Goal: Task Accomplishment & Management: Use online tool/utility

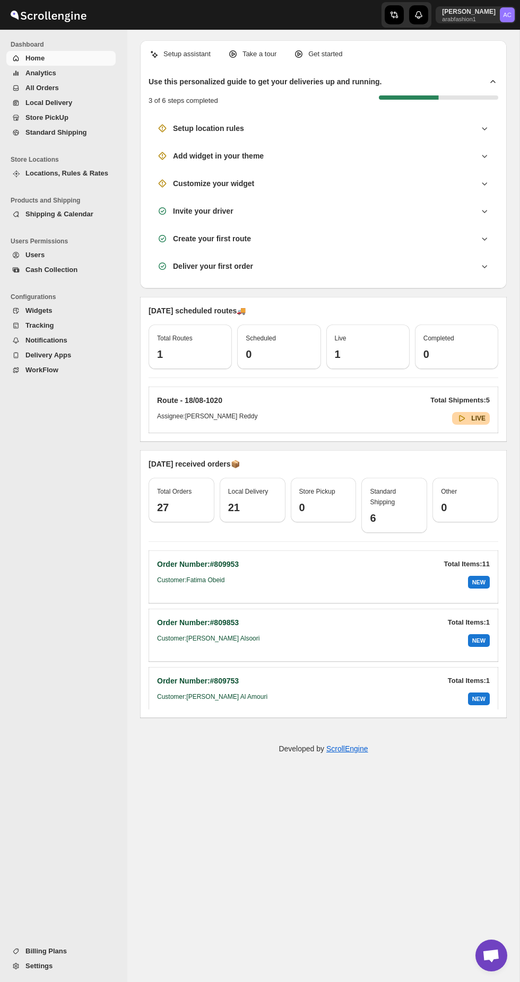
click at [30, 105] on span "Local Delivery" at bounding box center [48, 103] width 47 height 8
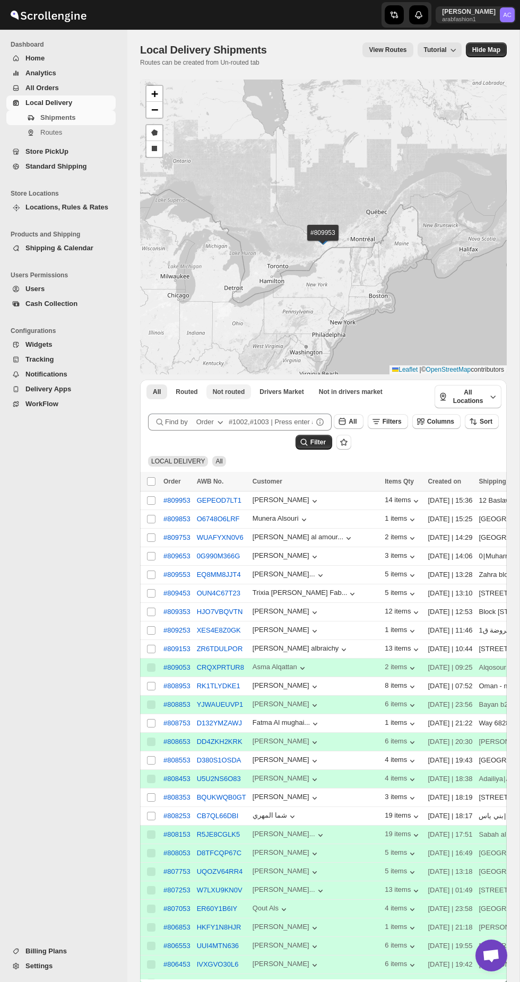
click at [220, 396] on span "Not routed" at bounding box center [229, 392] width 32 height 8
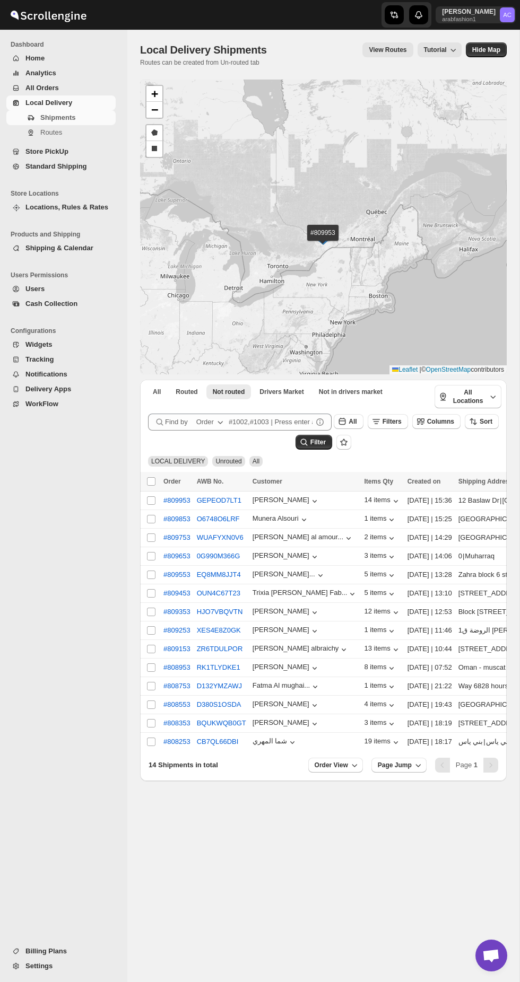
click at [37, 165] on span "Standard Shipping" at bounding box center [56, 166] width 62 height 8
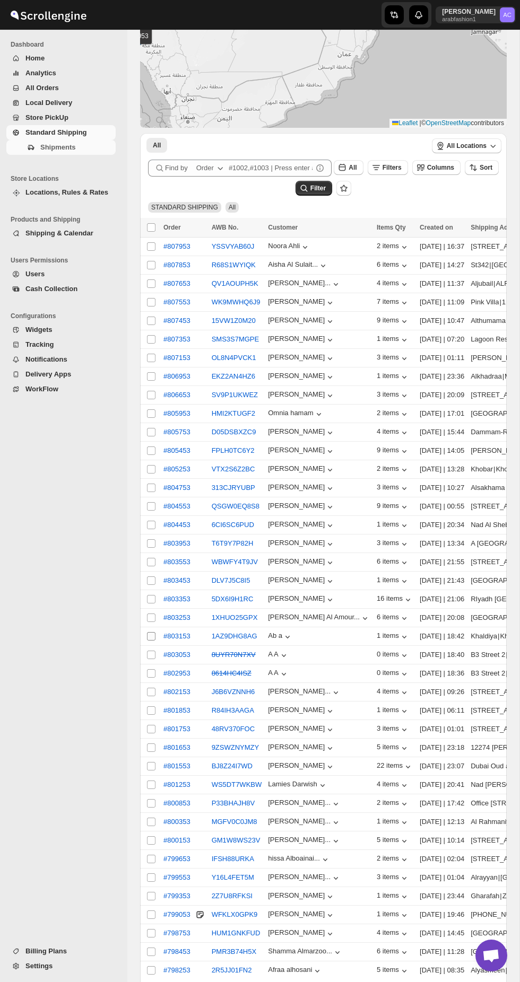
click at [151, 641] on input "Select shipment" at bounding box center [151, 636] width 8 height 8
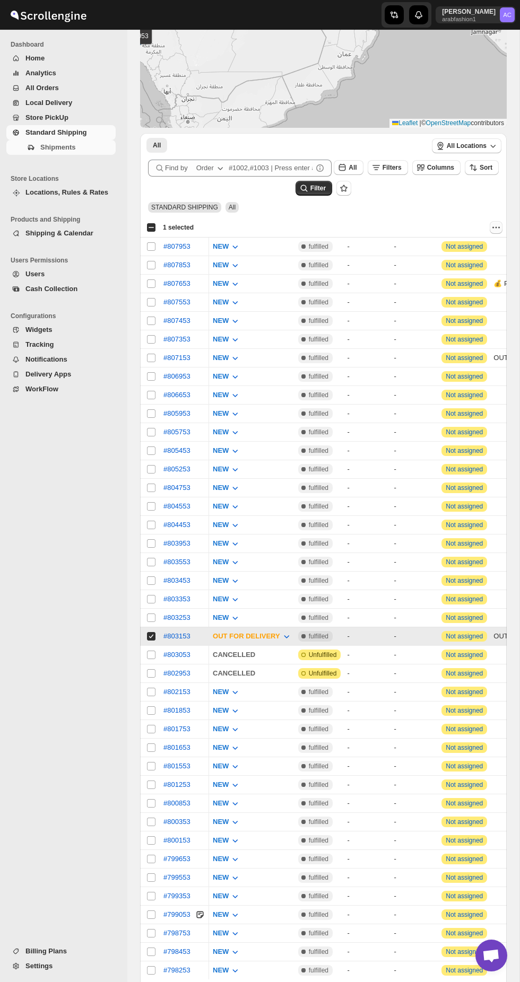
click at [493, 228] on icon "Actions" at bounding box center [493, 227] width 2 height 2
click at [424, 294] on span "MOVE TO STORE PICKUP" at bounding box center [446, 295] width 85 height 8
checkbox input "false"
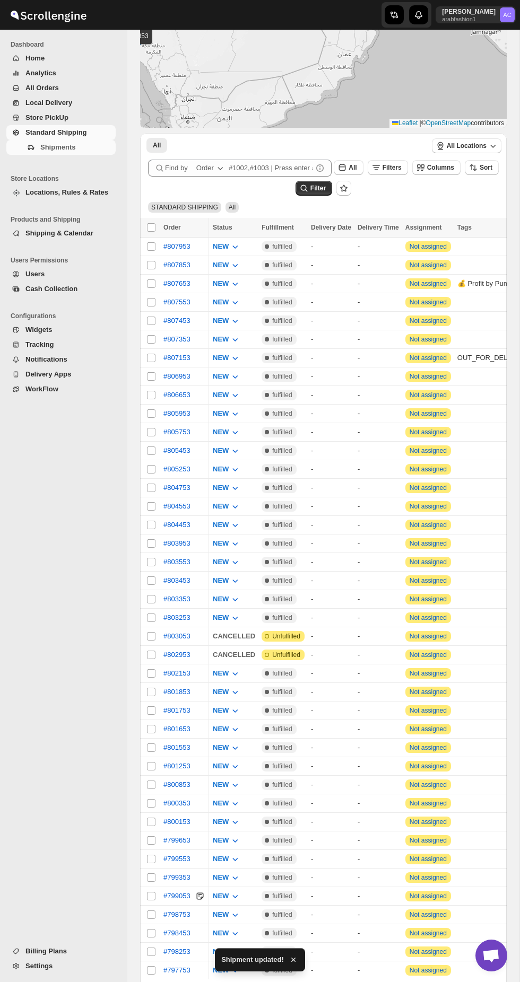
click at [21, 98] on div "Navigation" at bounding box center [16, 103] width 11 height 11
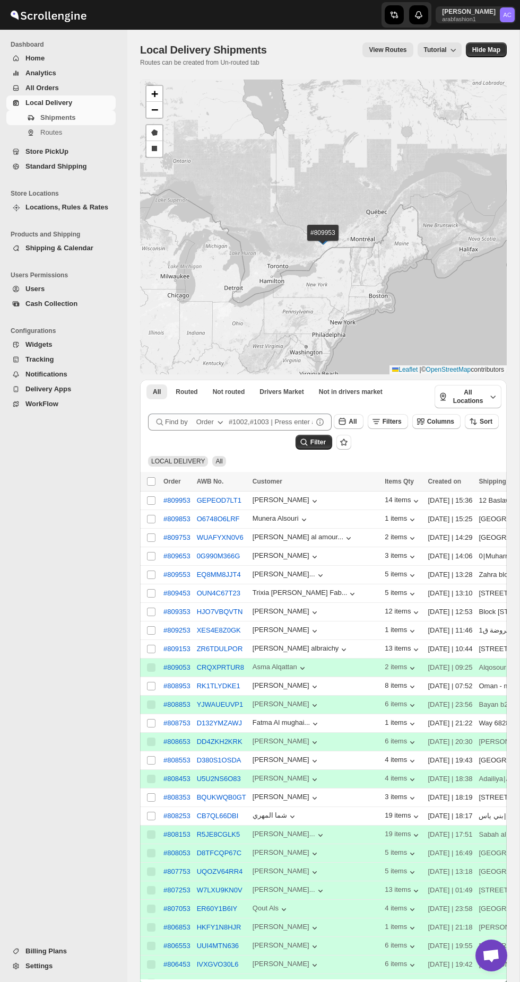
click at [39, 160] on link "Standard Shipping" at bounding box center [60, 166] width 109 height 15
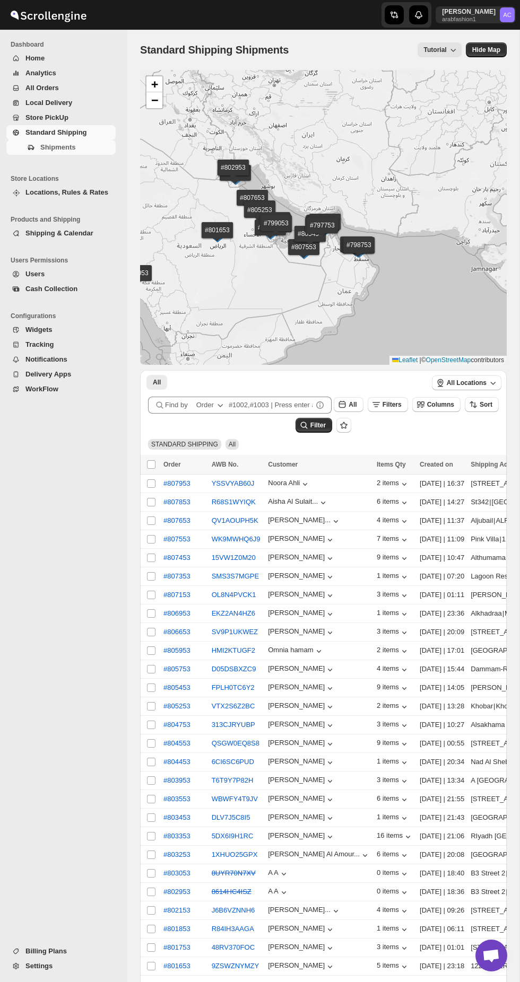
click at [34, 113] on span "Store PickUp" at bounding box center [69, 117] width 88 height 11
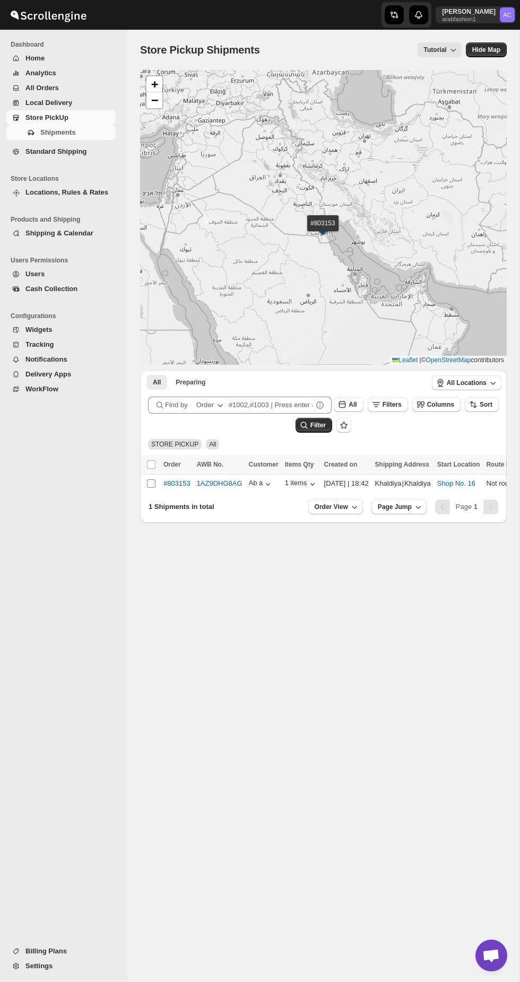
click at [147, 488] on input "Select shipment" at bounding box center [151, 484] width 8 height 8
checkbox input "true"
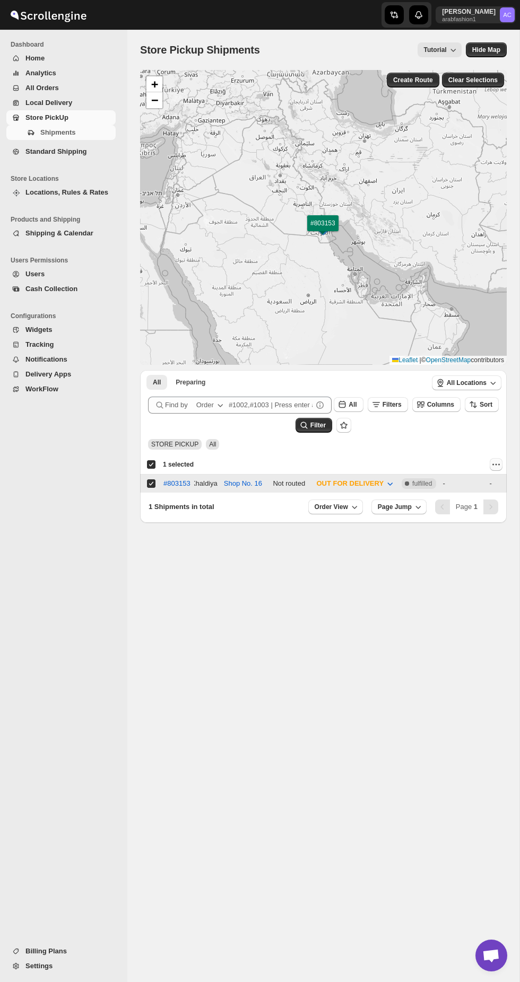
click at [493, 465] on icon "Actions" at bounding box center [493, 465] width 2 height 2
click at [406, 510] on span "MOVE TO LOCAL DELIVERY" at bounding box center [436, 514] width 92 height 8
checkbox input "false"
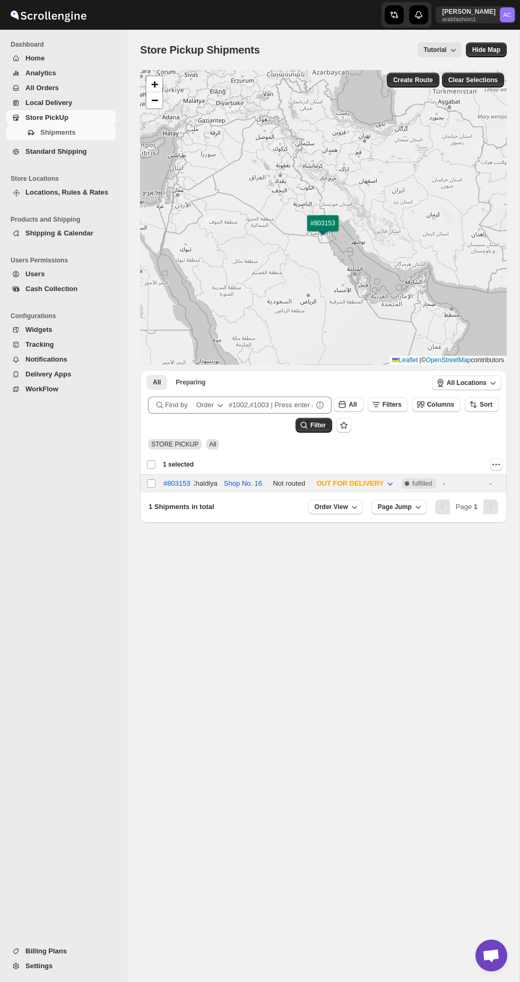
checkbox input "false"
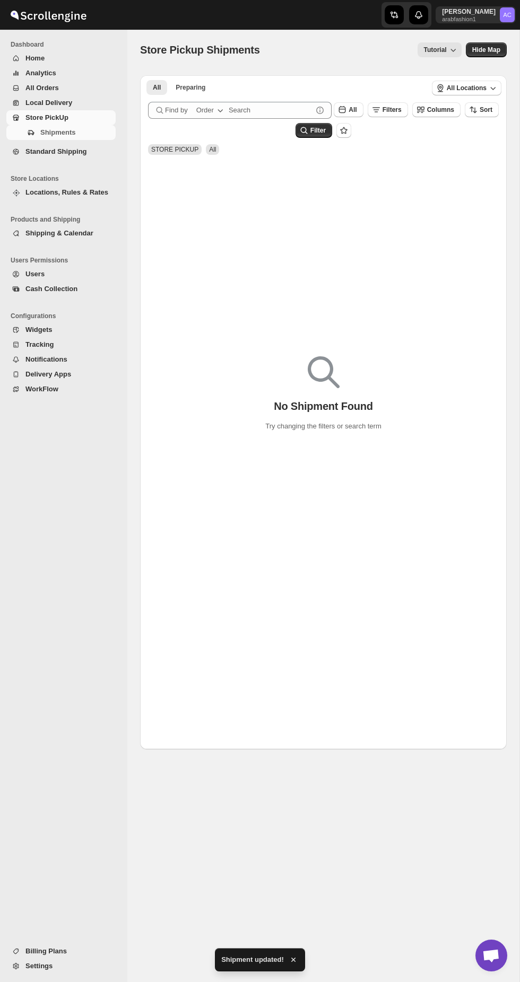
click at [33, 98] on span "Local Delivery" at bounding box center [69, 103] width 88 height 11
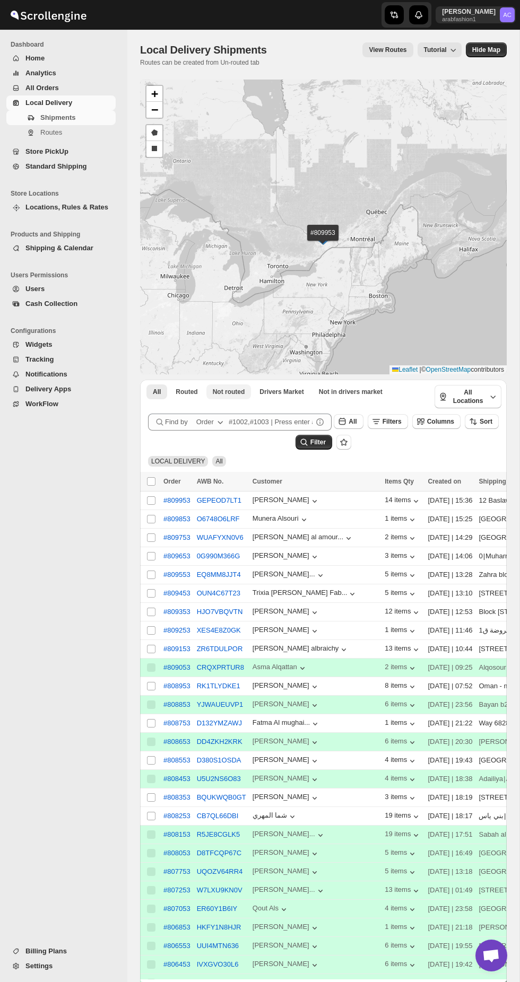
click at [216, 396] on span "Not routed" at bounding box center [229, 392] width 32 height 8
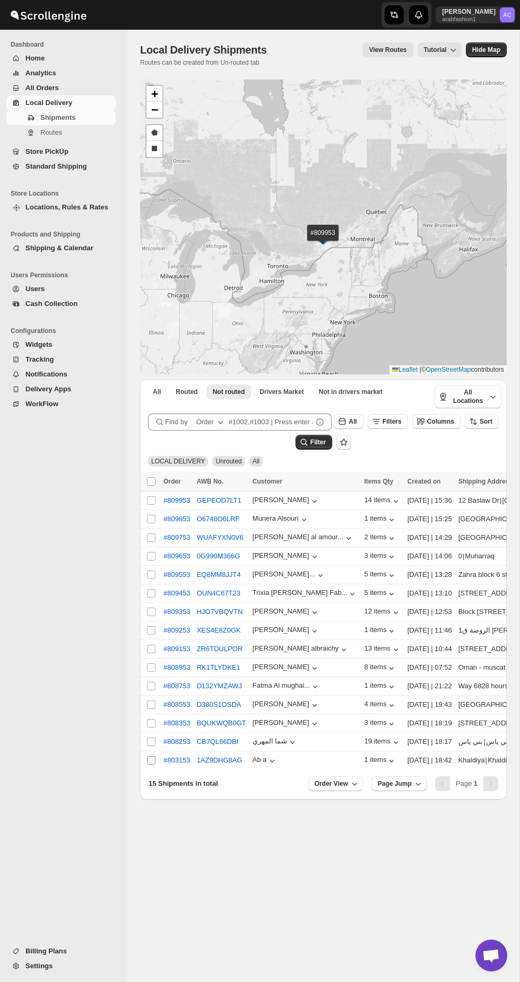
click at [150, 765] on input "Select shipment" at bounding box center [151, 760] width 8 height 8
checkbox input "true"
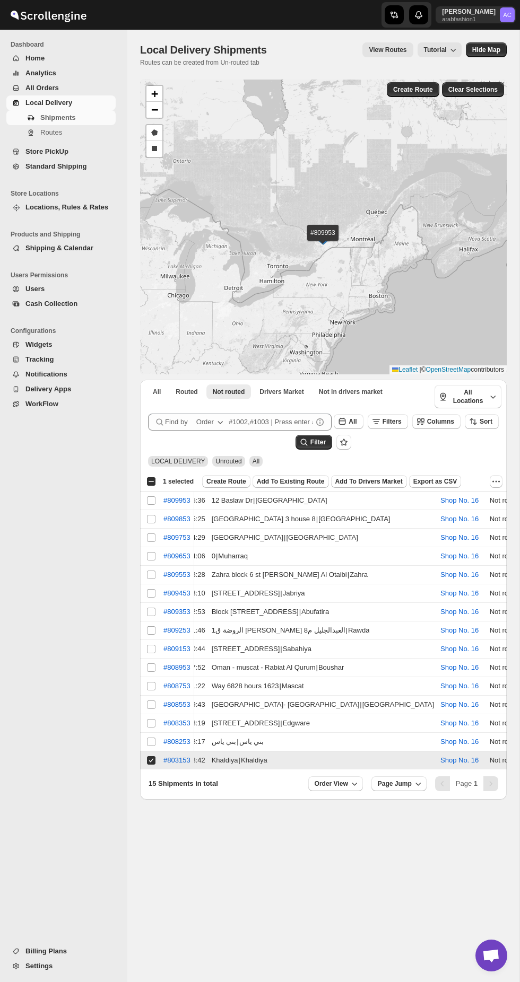
click at [420, 838] on div "PICKED UP" at bounding box center [437, 841] width 37 height 11
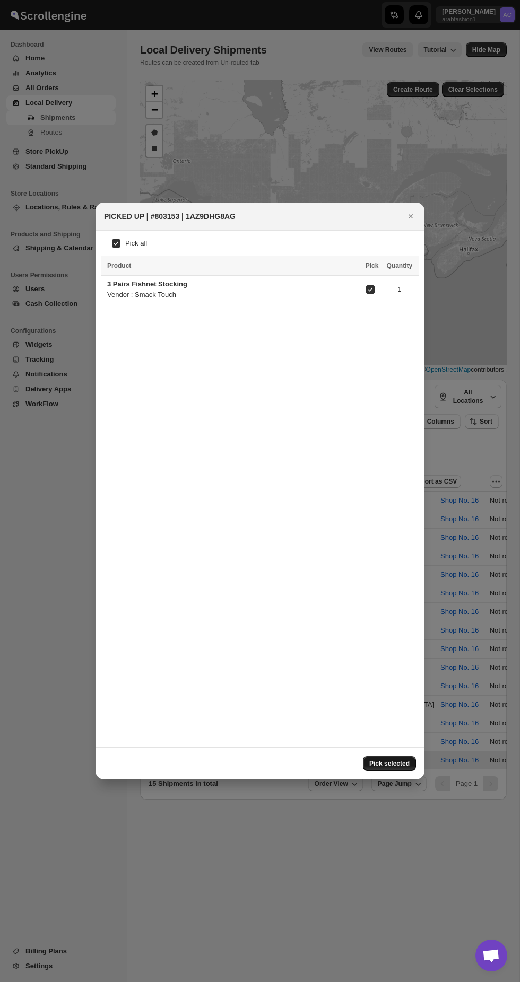
click at [372, 768] on span "Pick selected" at bounding box center [389, 764] width 40 height 8
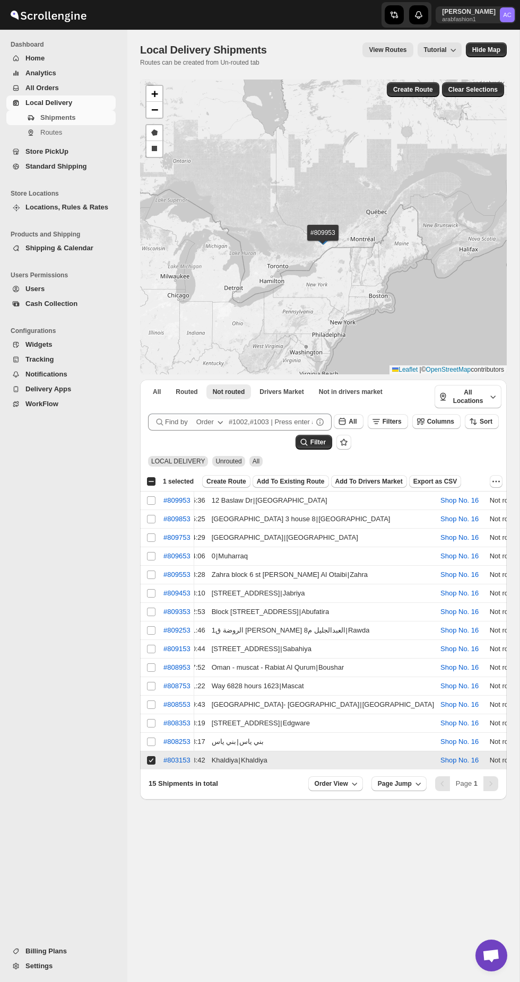
click at [300, 857] on div "Local Delivery Shipments. This page is ready Local Delivery Shipments Routes ca…" at bounding box center [323, 506] width 392 height 953
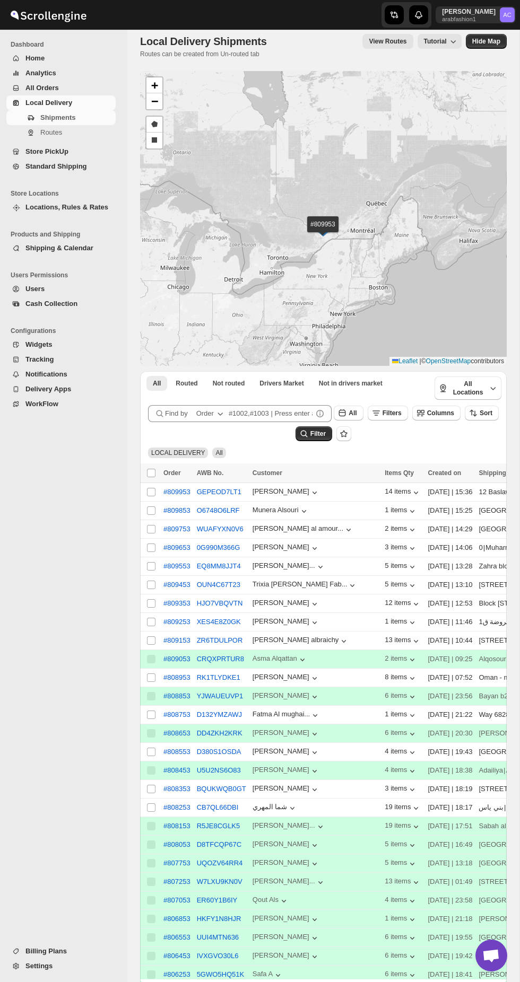
click at [219, 419] on icon "button" at bounding box center [220, 413] width 11 height 11
click at [216, 388] on span "Not routed" at bounding box center [229, 383] width 32 height 8
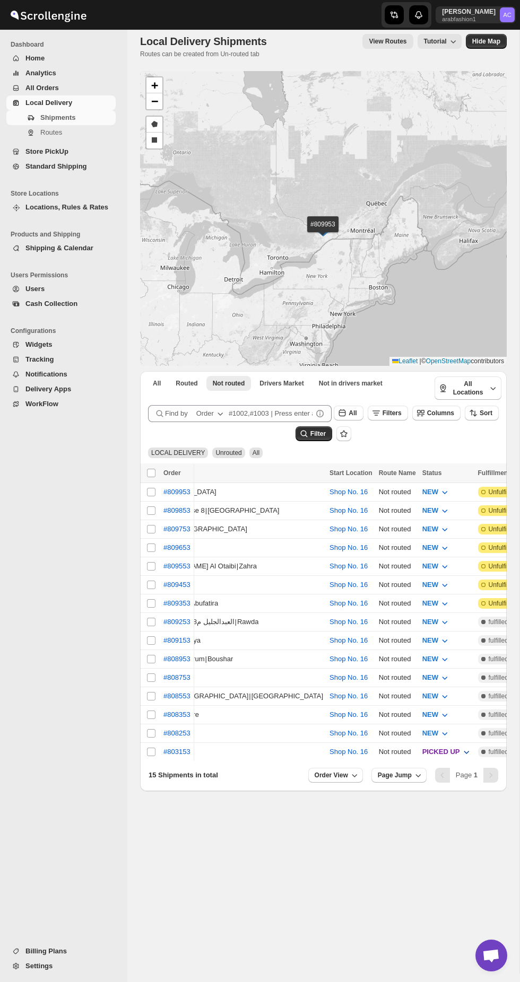
click at [422, 756] on span "PICKED UP" at bounding box center [441, 752] width 38 height 8
click at [308, 851] on div "OUT FOR DELIVERY" at bounding box center [328, 852] width 67 height 11
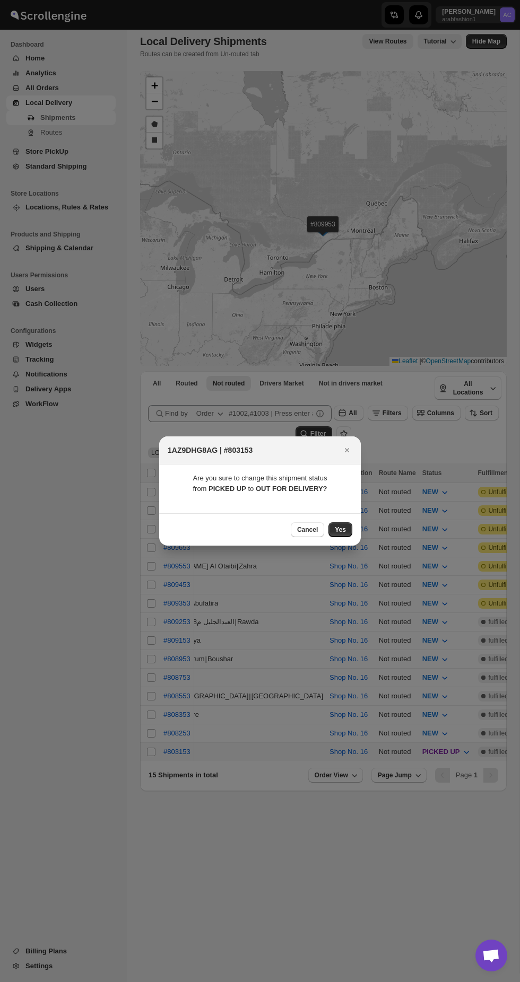
click at [351, 544] on div "Cancel Yes" at bounding box center [260, 529] width 202 height 32
click at [338, 530] on span "Yes" at bounding box center [340, 530] width 11 height 8
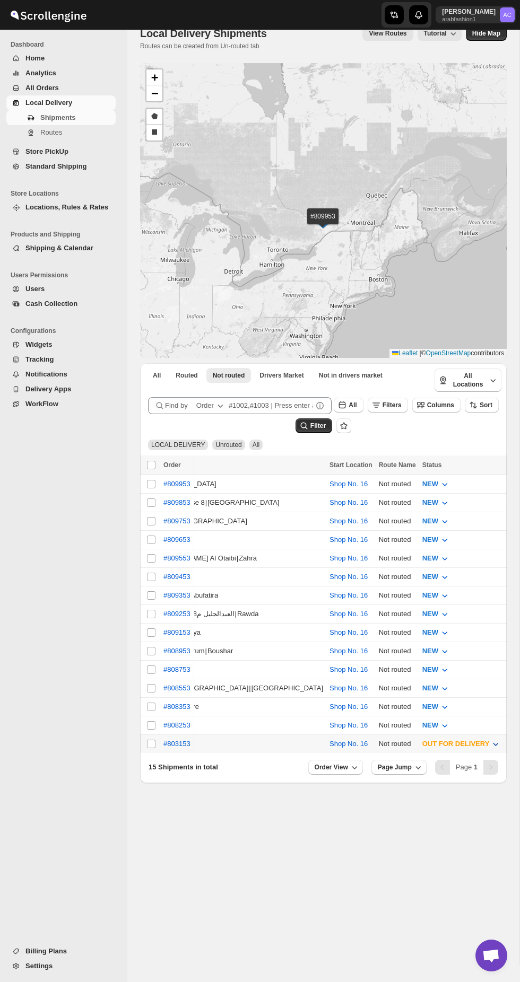
click at [422, 748] on span "OUT FOR DELIVERY" at bounding box center [455, 744] width 67 height 8
click at [151, 748] on input "Select shipment" at bounding box center [151, 744] width 8 height 8
checkbox input "true"
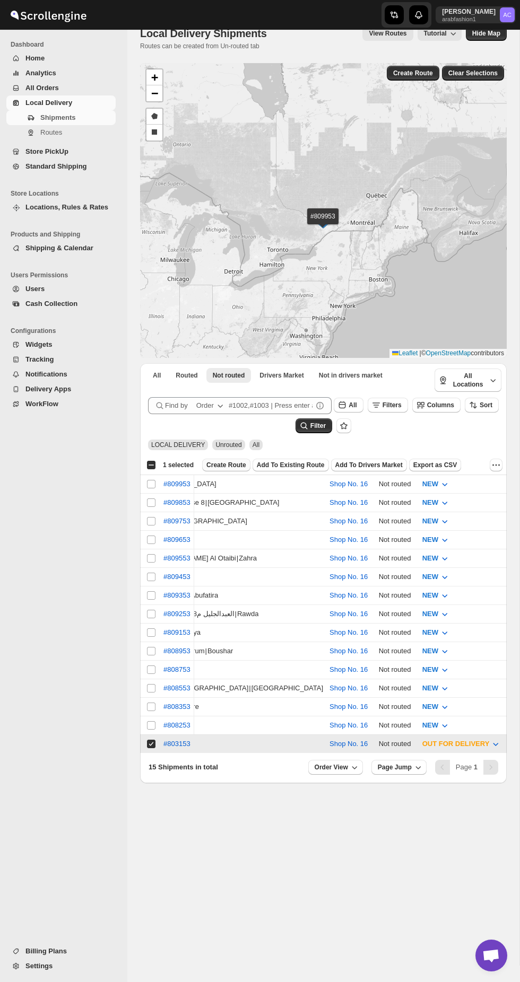
click at [211, 469] on span "Create Route" at bounding box center [226, 465] width 40 height 8
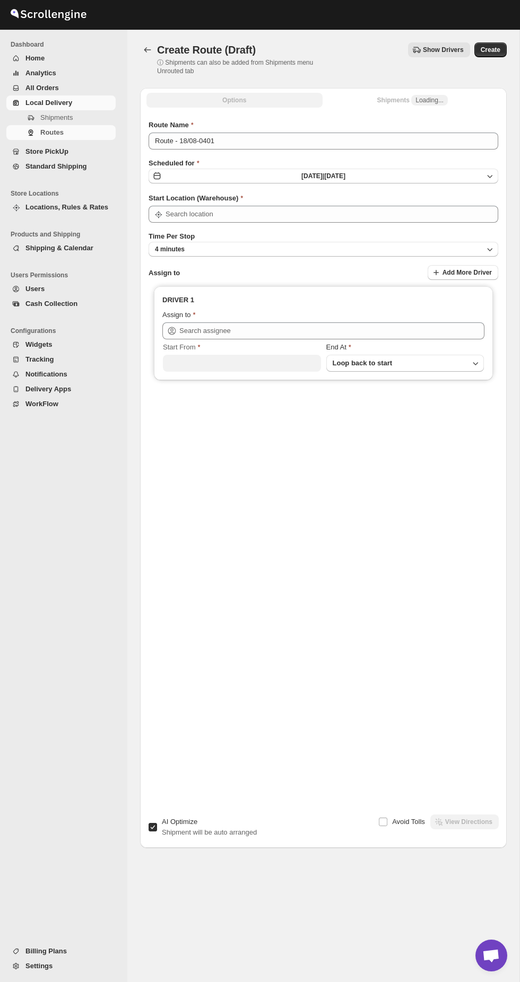
type input "Shop No. 16"
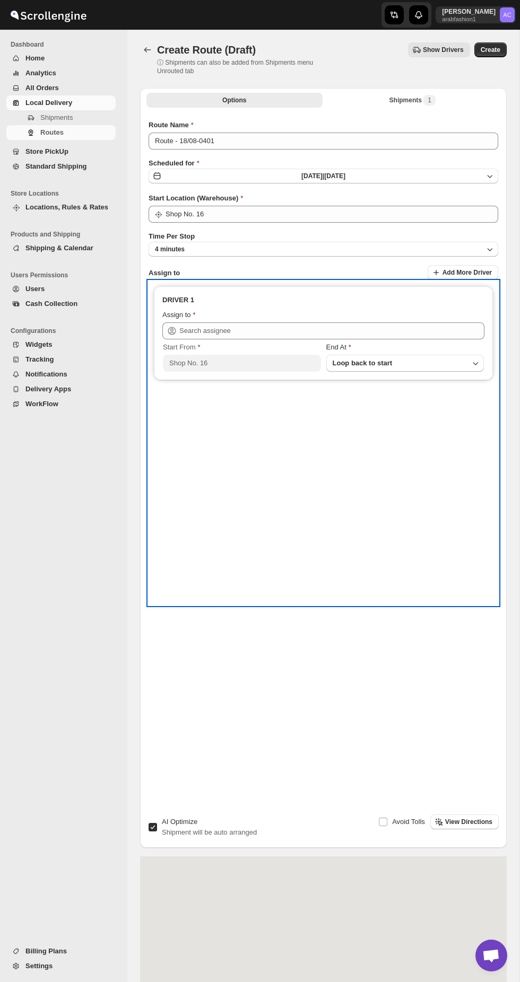
click at [179, 346] on span "Start From" at bounding box center [179, 347] width 32 height 8
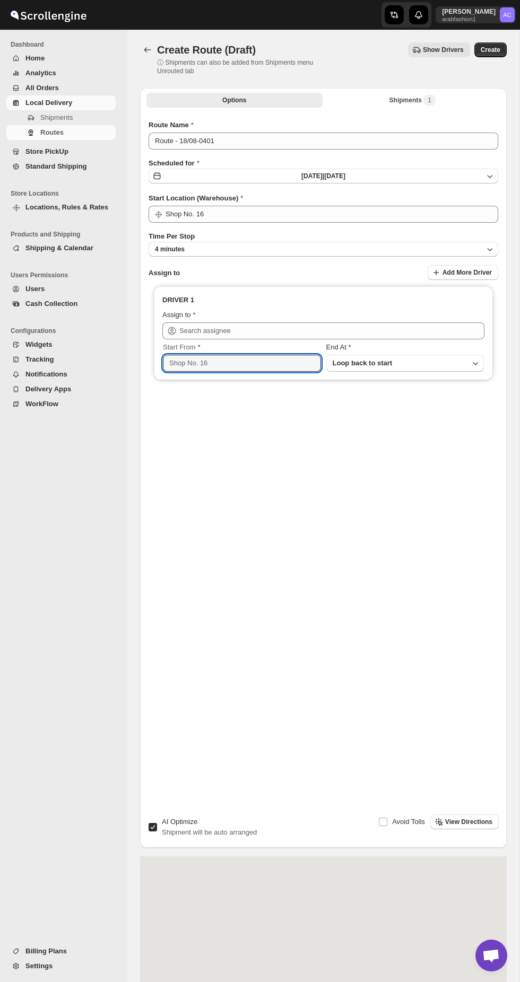
click at [179, 355] on input "Shop No. 16" at bounding box center [242, 363] width 158 height 17
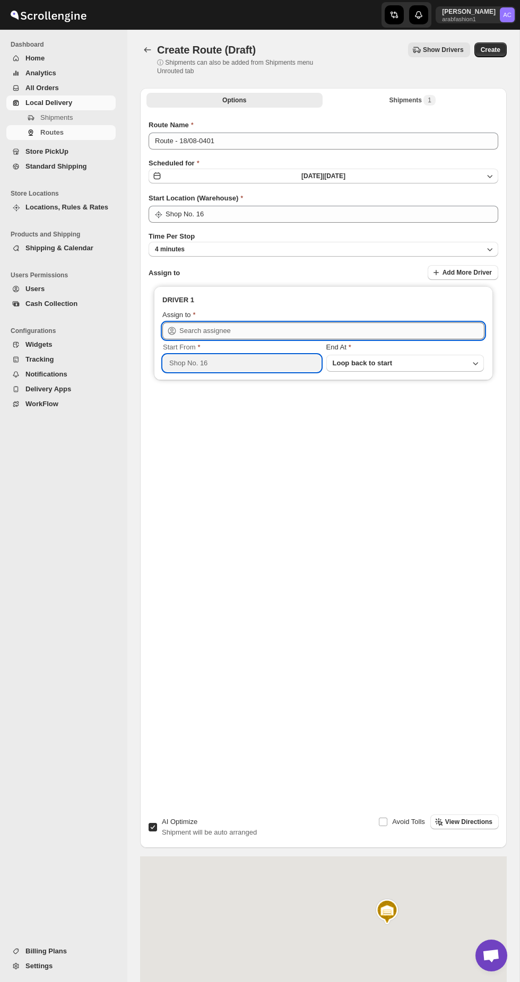
click at [207, 327] on input "text" at bounding box center [331, 331] width 305 height 17
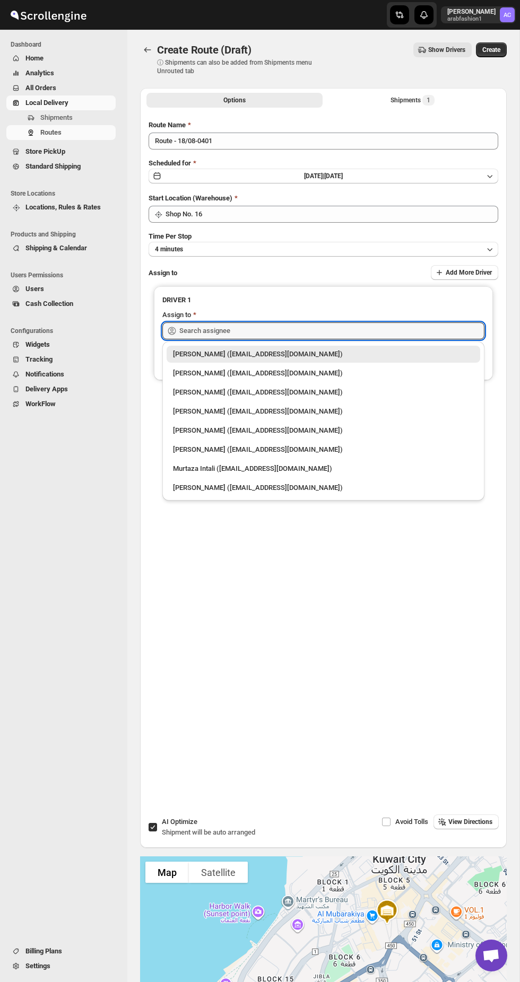
click at [196, 353] on div "Abizer Chikhly (abizertc@gmail.com)" at bounding box center [323, 354] width 301 height 11
type input "Abizer Chikhly (abizertc@gmail.com)"
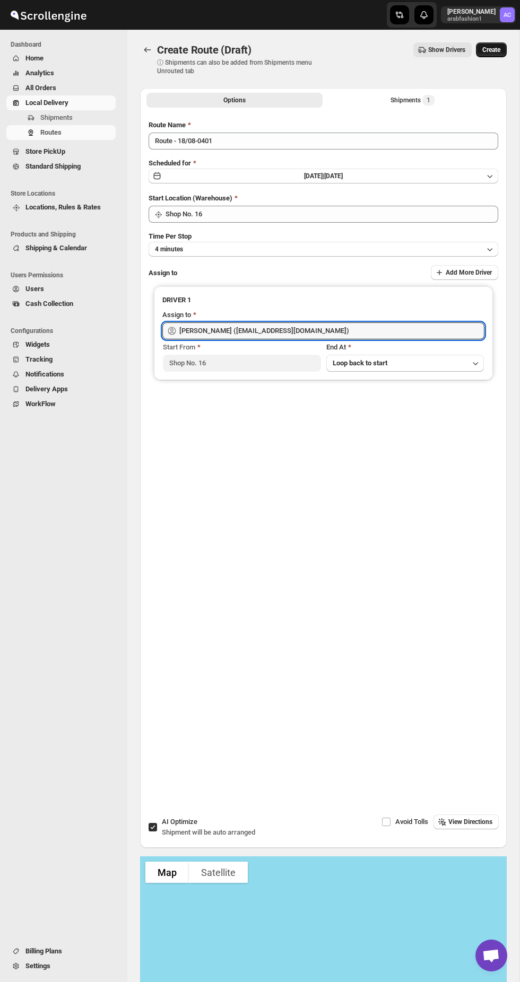
click at [489, 53] on span "Create" at bounding box center [491, 50] width 18 height 8
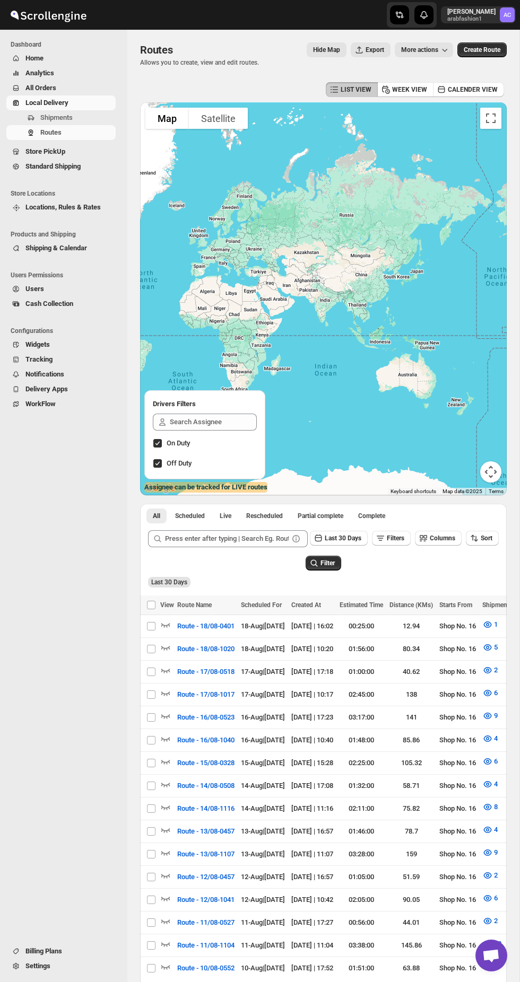
click at [34, 108] on span "Local Delivery" at bounding box center [69, 103] width 88 height 11
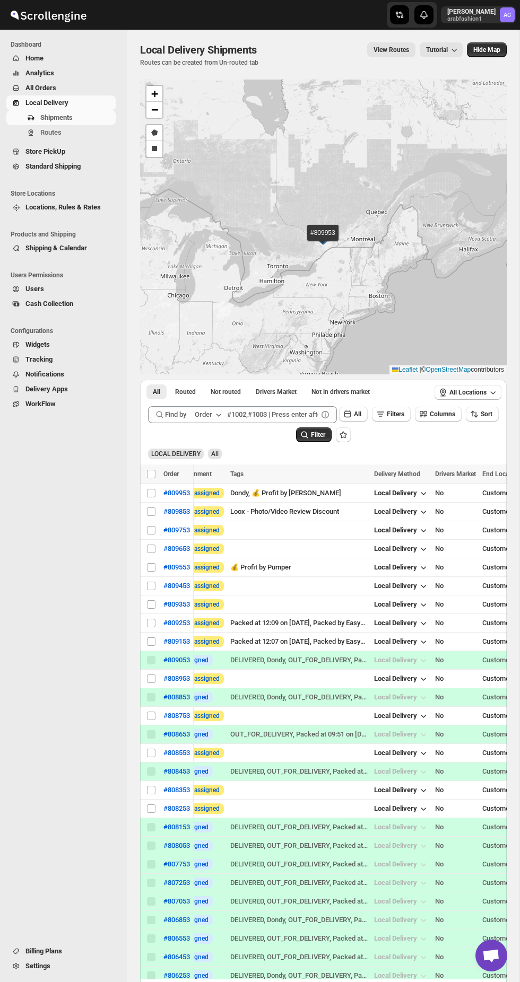
scroll to position [0, 743]
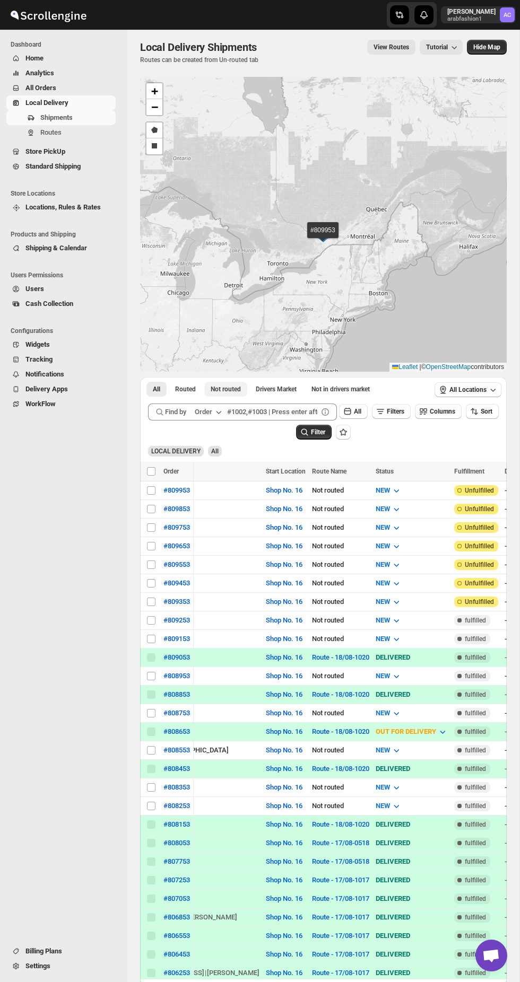
click at [219, 397] on button "Not routed" at bounding box center [225, 389] width 43 height 15
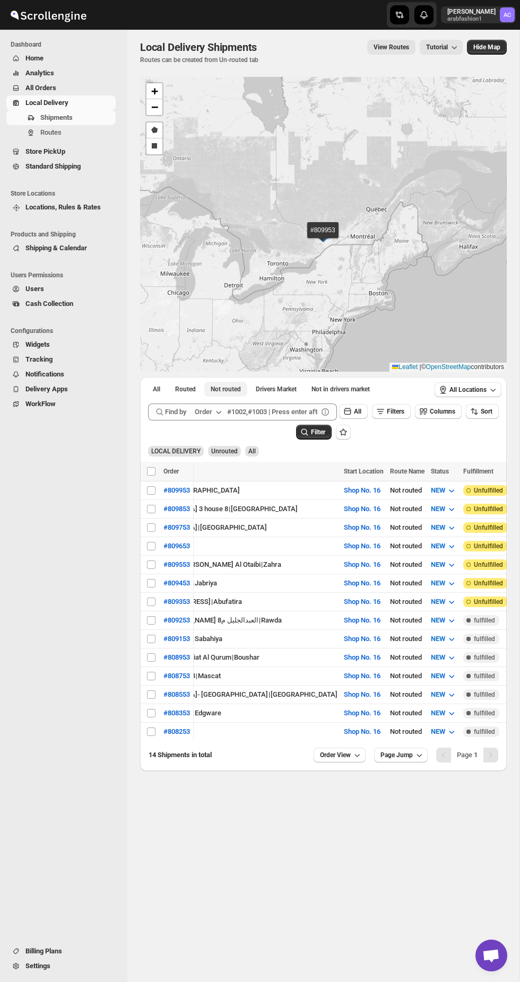
scroll to position [0, 111]
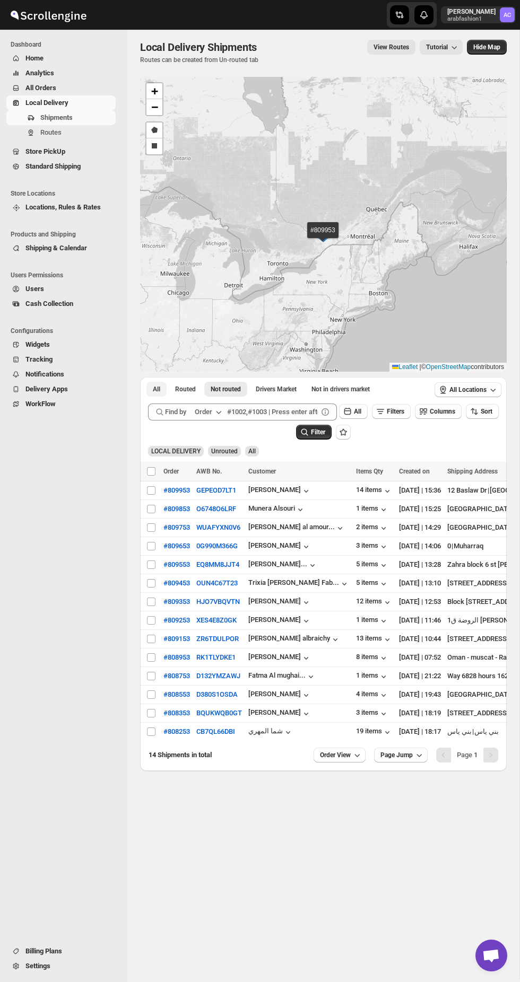
click at [156, 394] on span "All" at bounding box center [156, 389] width 7 height 8
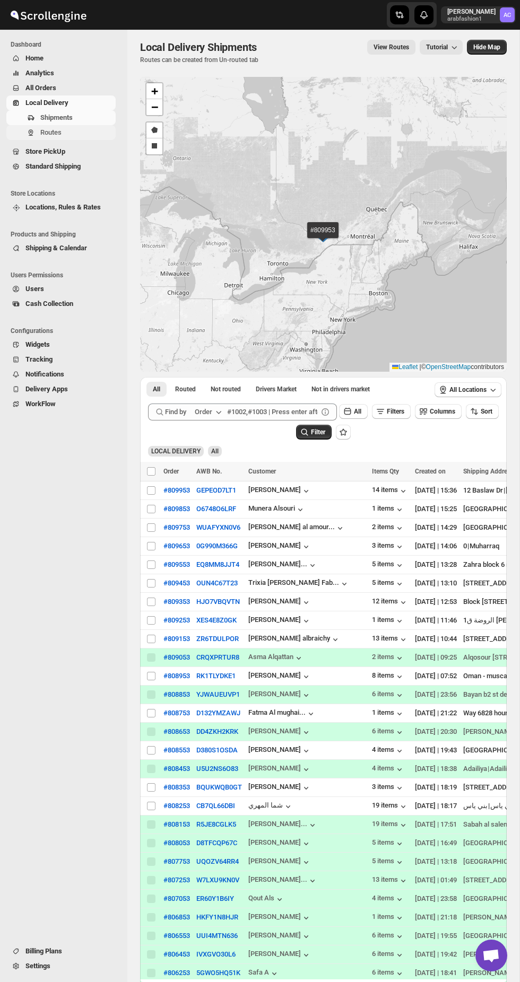
click at [20, 132] on button "Routes" at bounding box center [60, 132] width 109 height 15
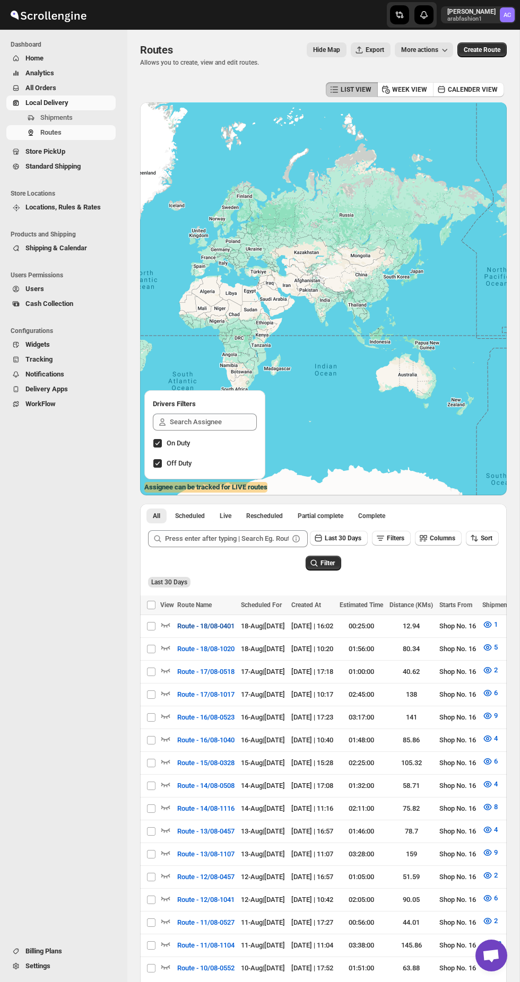
click at [192, 632] on span "Route - 18/08-0401" at bounding box center [205, 626] width 57 height 11
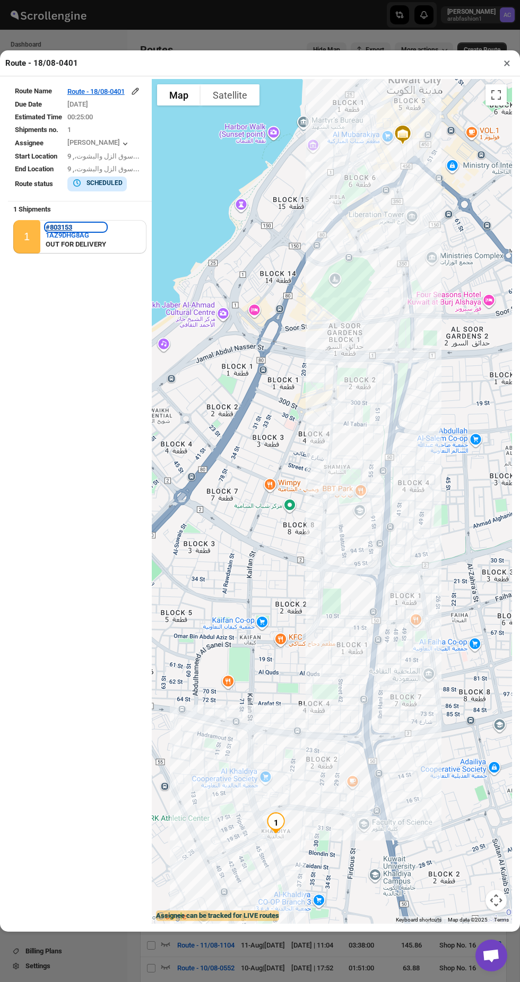
click at [50, 223] on b "#803153" at bounding box center [59, 227] width 27 height 8
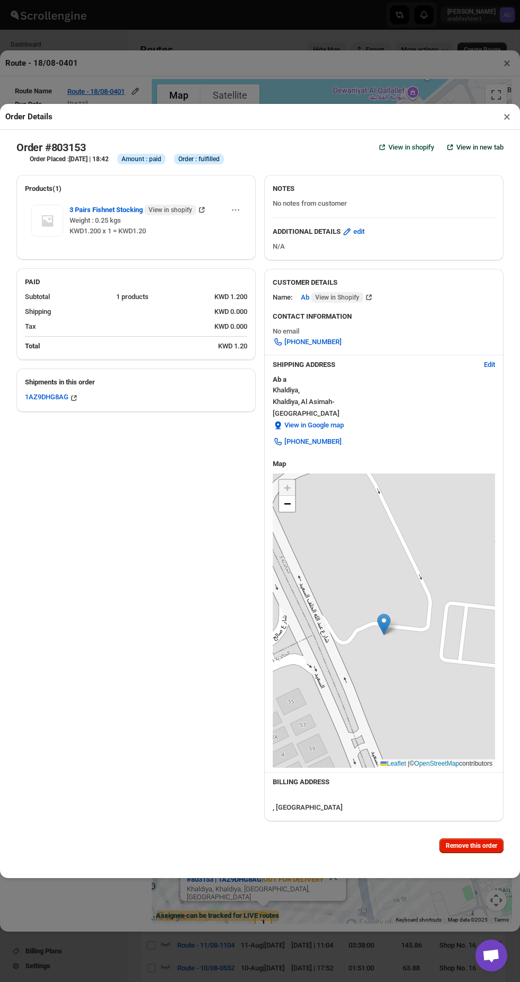
click at [482, 139] on button "View in new tab" at bounding box center [474, 147] width 72 height 17
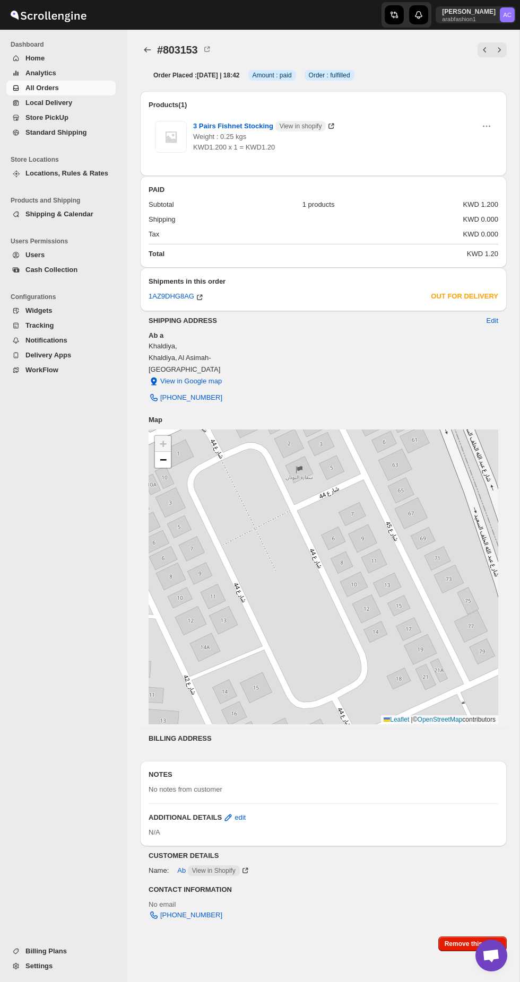
click at [33, 100] on span "Local Delivery" at bounding box center [48, 103] width 47 height 8
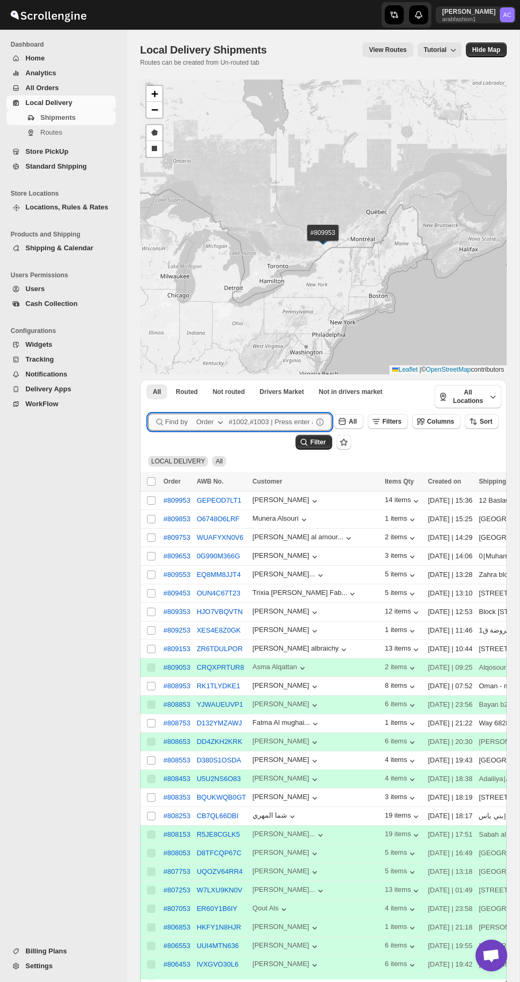
click at [250, 431] on input "text" at bounding box center [271, 422] width 84 height 17
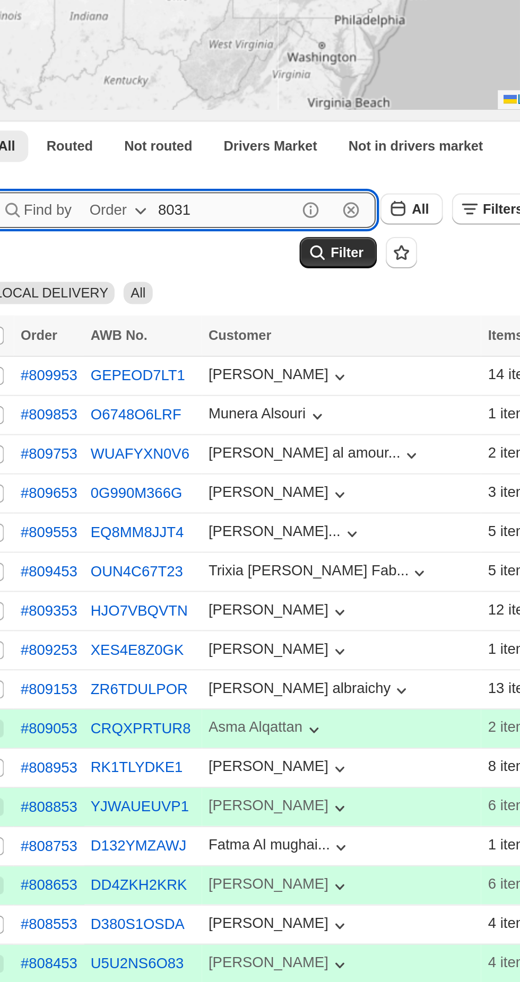
type input "8031"
click at [148, 380] on button "Submit" at bounding box center [163, 385] width 30 height 11
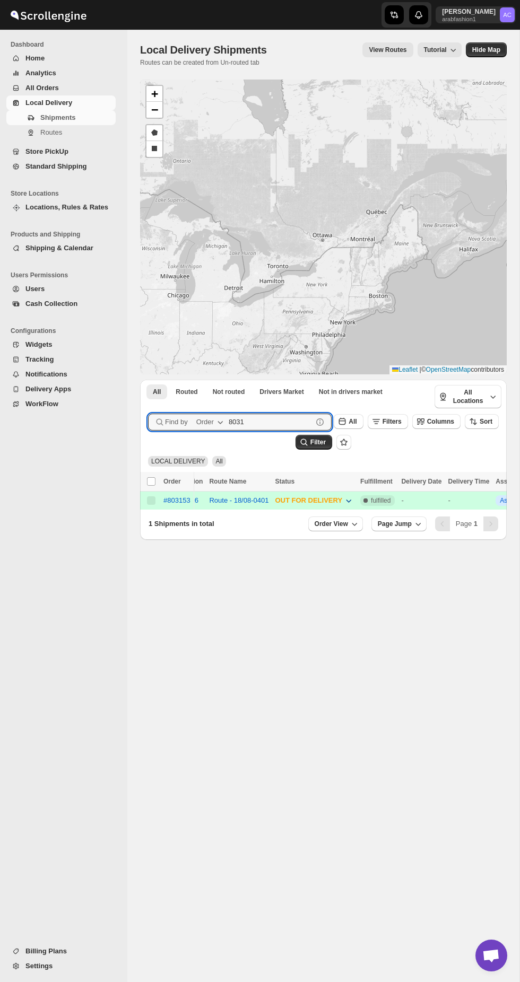
click at [308, 504] on span "OUT FOR DELIVERY" at bounding box center [308, 500] width 67 height 8
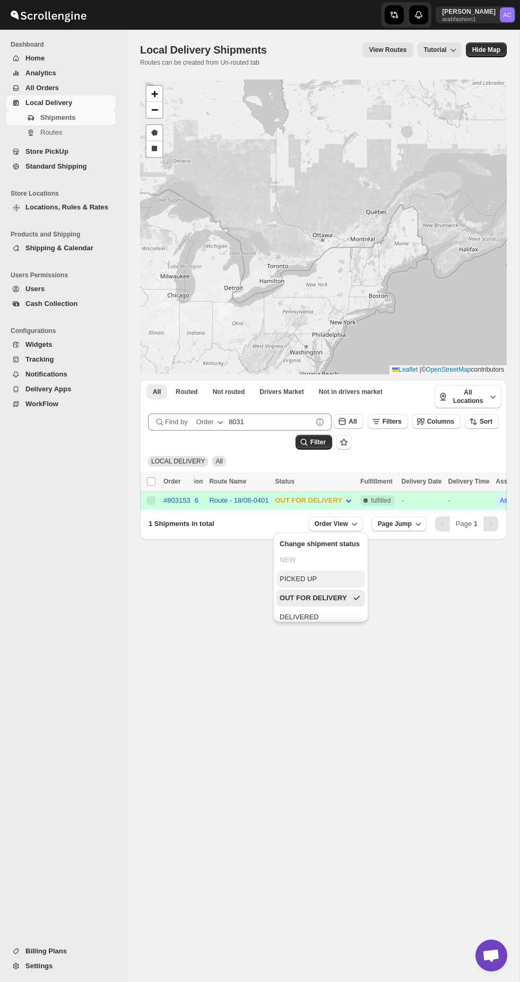
click at [288, 573] on button "PICKED UP" at bounding box center [320, 579] width 89 height 17
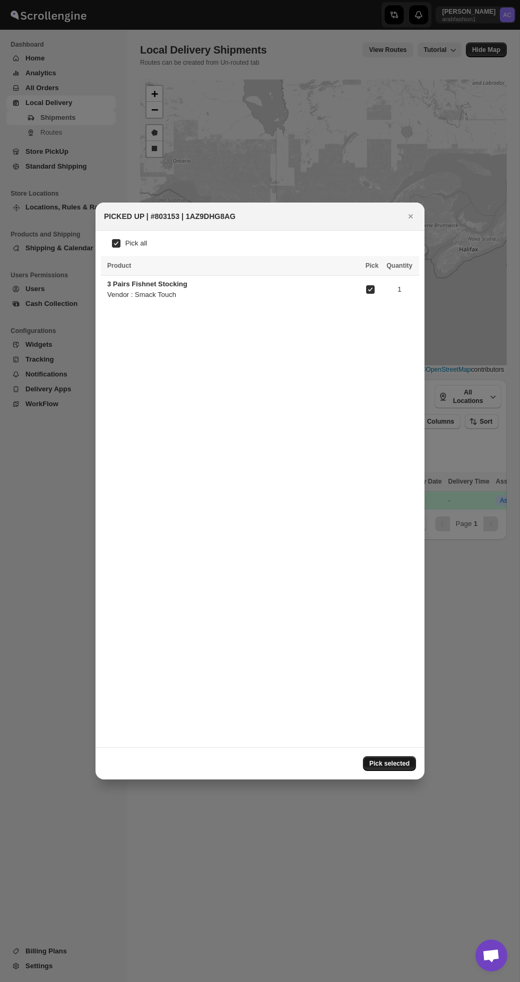
click at [396, 768] on span "Pick selected" at bounding box center [389, 764] width 40 height 8
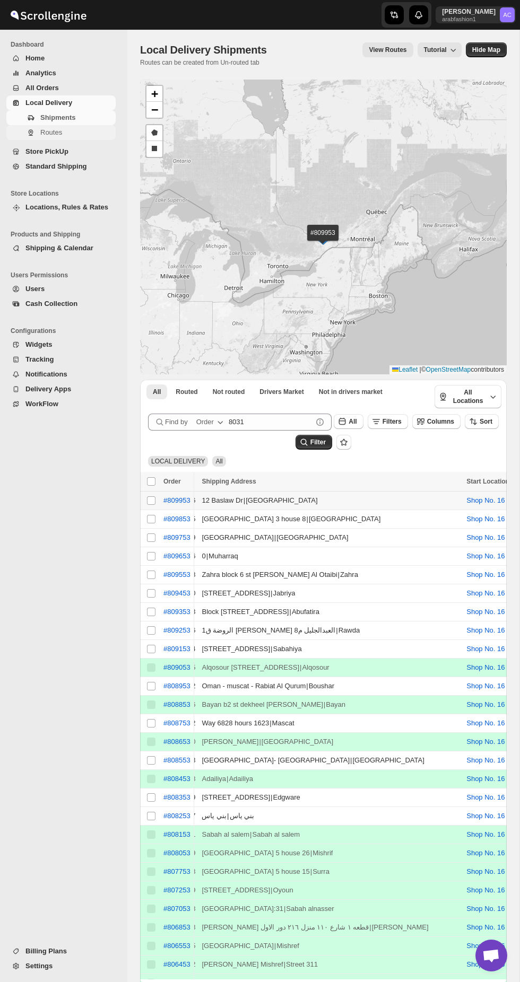
click at [20, 132] on button "Routes" at bounding box center [60, 132] width 109 height 15
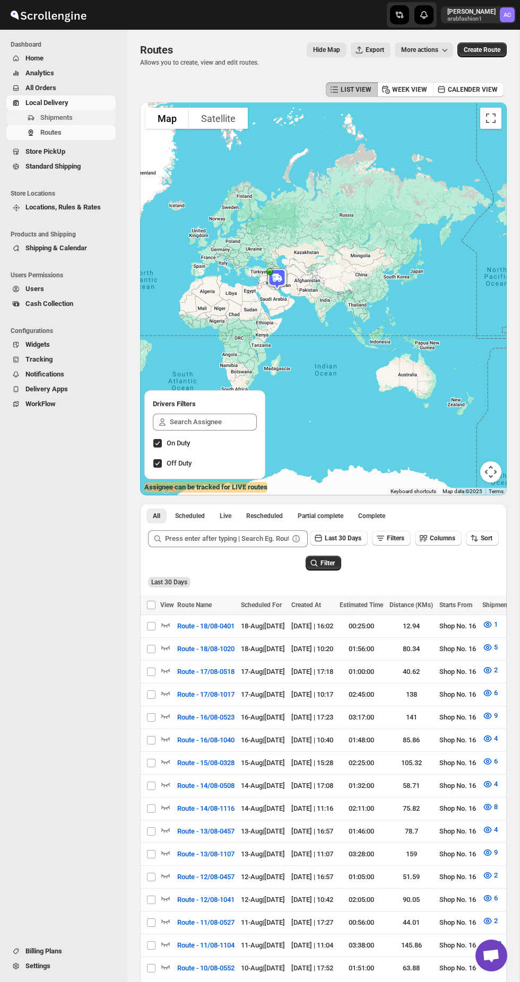
click at [39, 117] on button "Shipments" at bounding box center [60, 117] width 109 height 15
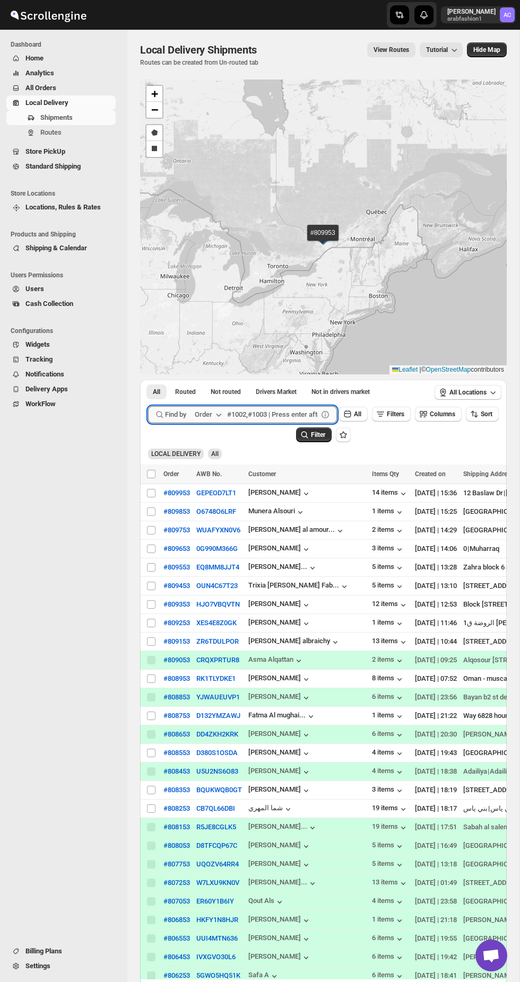
click at [252, 423] on input "text" at bounding box center [272, 414] width 91 height 17
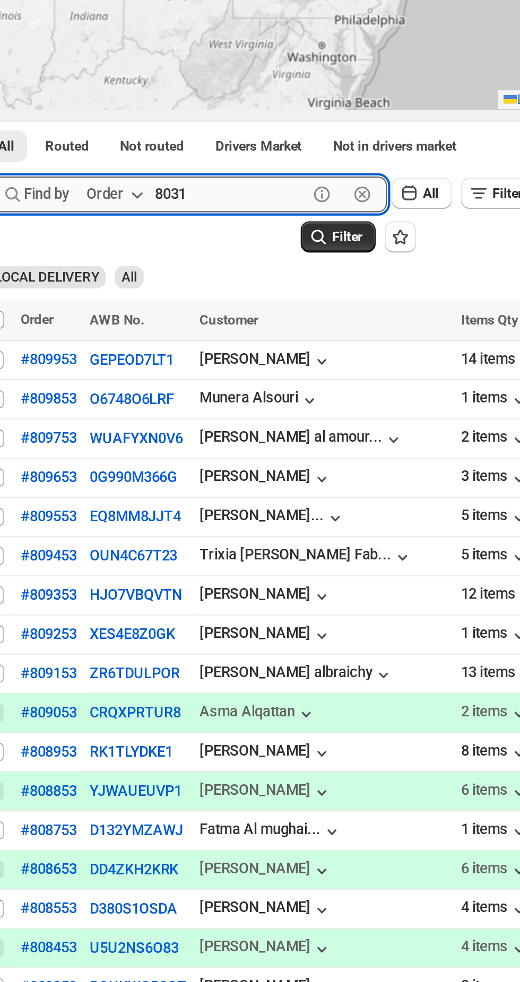
type input "8031"
click at [148, 380] on button "Submit" at bounding box center [163, 385] width 30 height 11
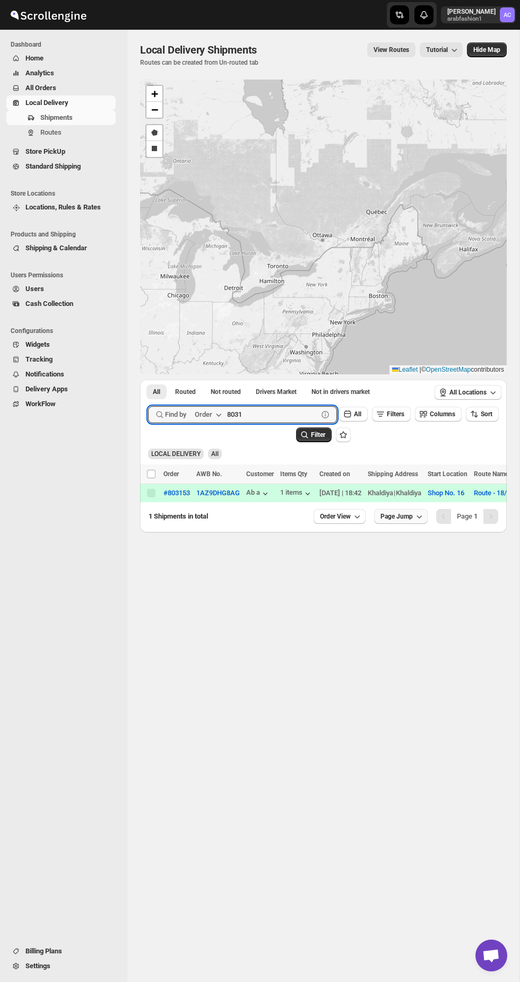
click at [419, 522] on icon "button" at bounding box center [419, 516] width 11 height 11
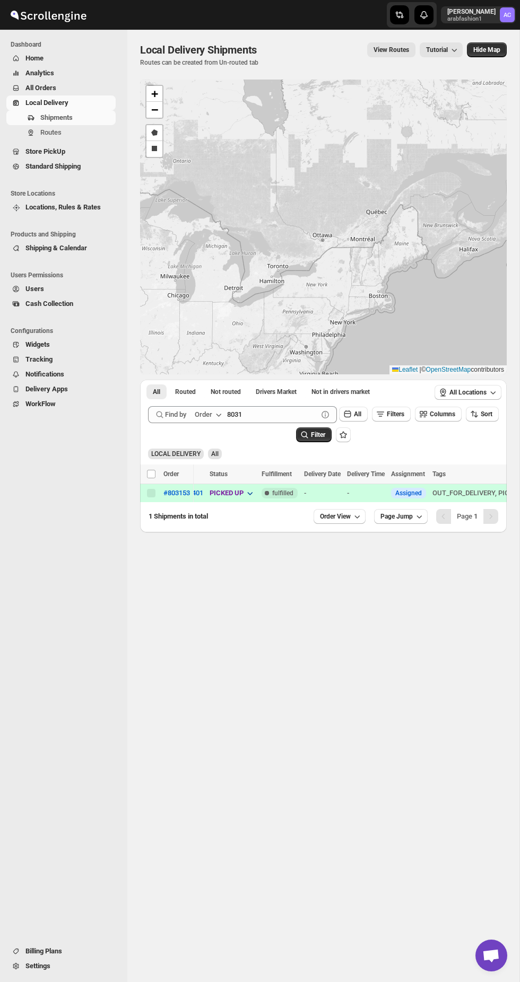
click at [242, 497] on span "PICKED UP" at bounding box center [227, 493] width 34 height 8
click at [231, 597] on div "OUT FOR DELIVERY" at bounding box center [246, 598] width 60 height 11
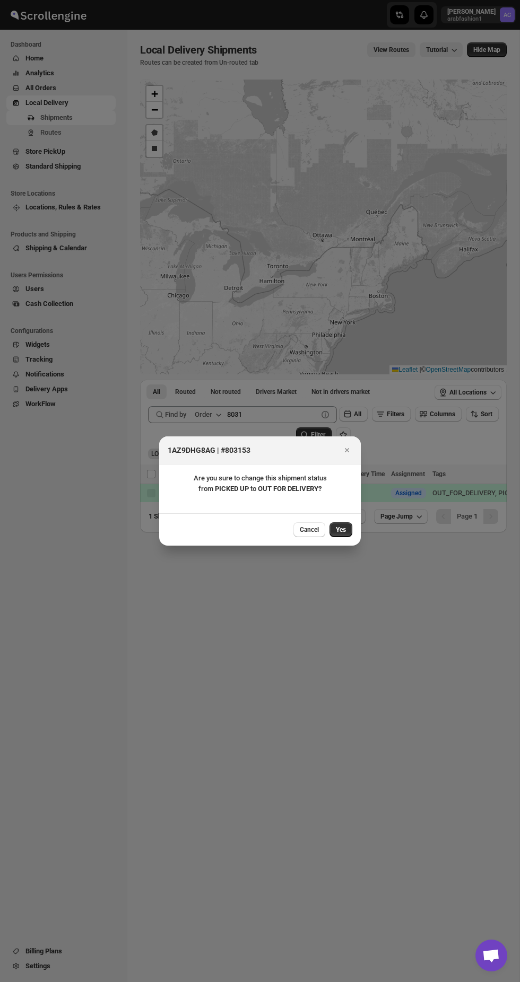
click at [354, 523] on div "Cancel Yes" at bounding box center [260, 529] width 202 height 32
click at [340, 529] on span "Yes" at bounding box center [341, 530] width 10 height 8
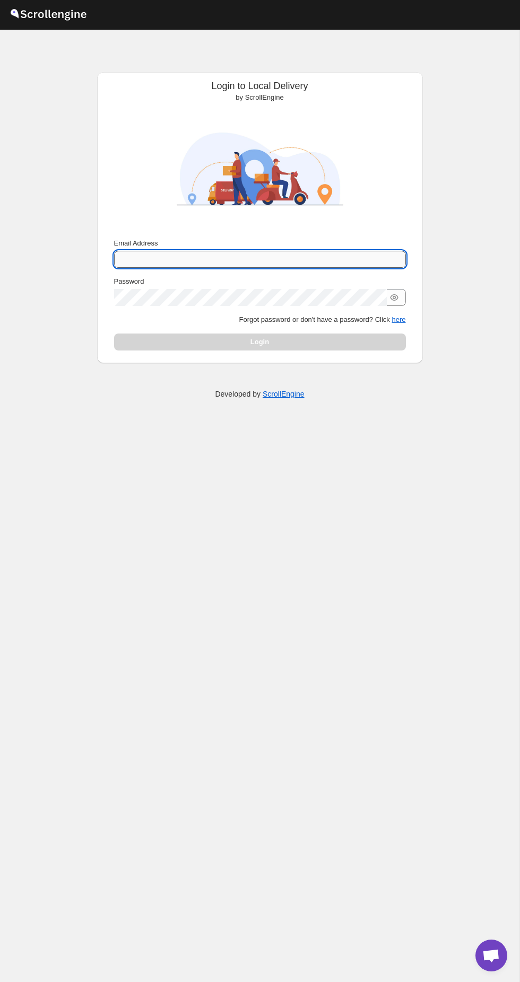
click at [347, 256] on input "Email Address" at bounding box center [260, 259] width 292 height 17
type input "abizertc@gmail.com"
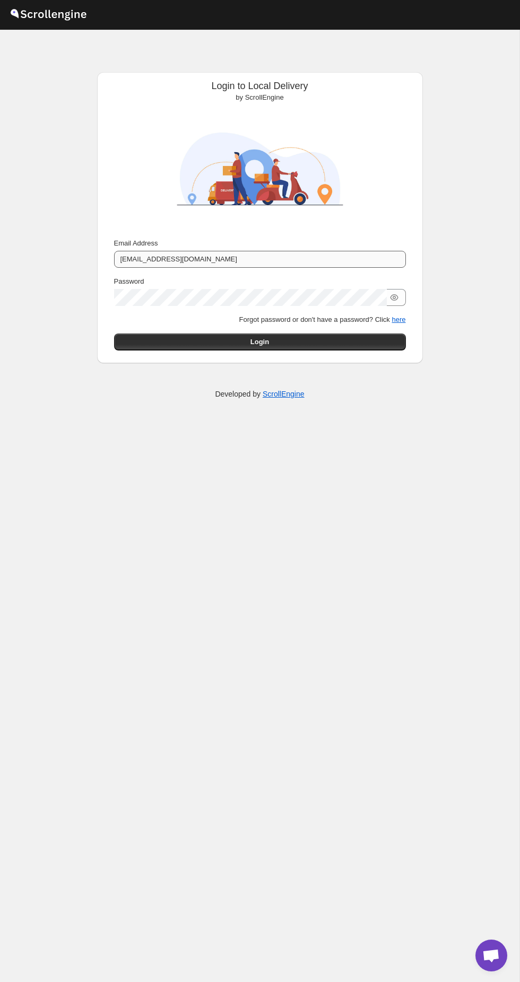
click at [114, 72] on button "Submit" at bounding box center [129, 77] width 30 height 11
click at [332, 344] on button "Login" at bounding box center [260, 342] width 292 height 17
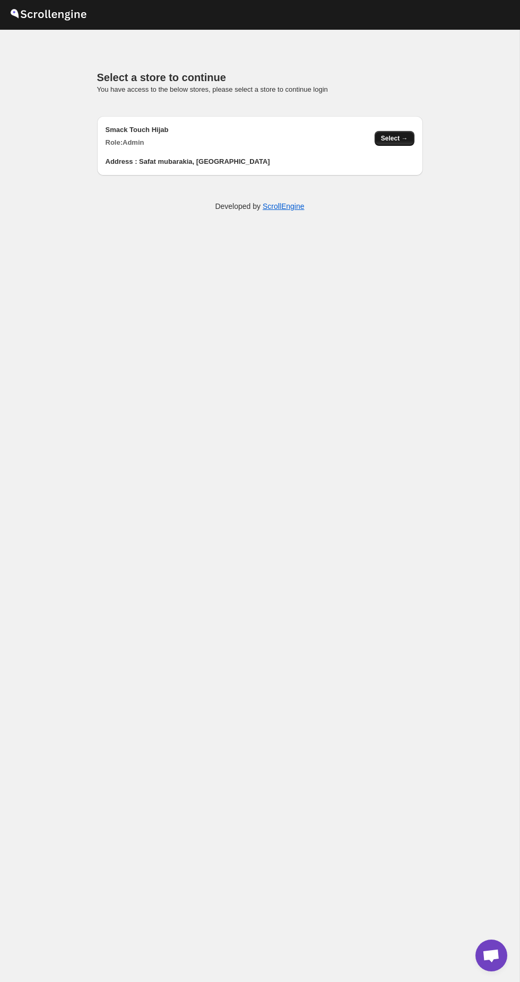
click at [381, 142] on button "Select →" at bounding box center [394, 138] width 40 height 15
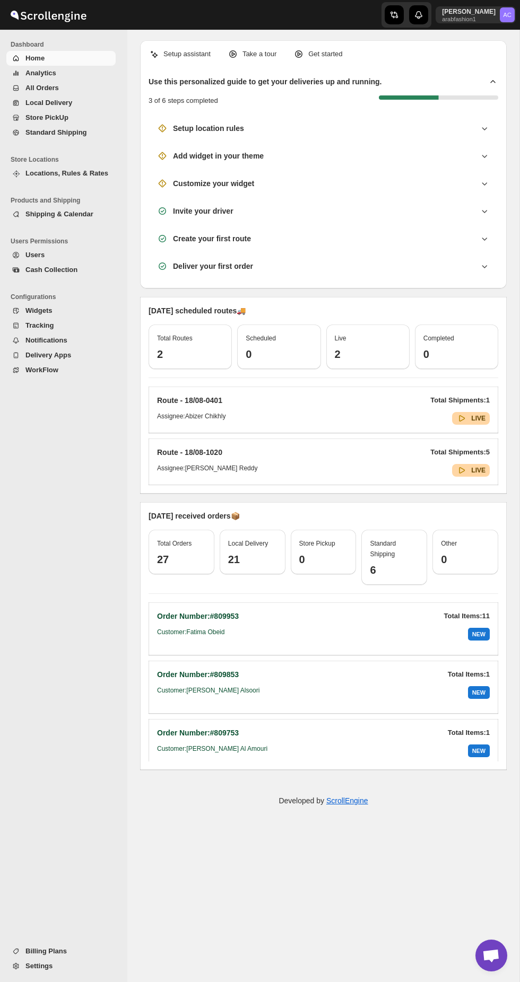
click at [38, 107] on span "Local Delivery" at bounding box center [48, 103] width 47 height 8
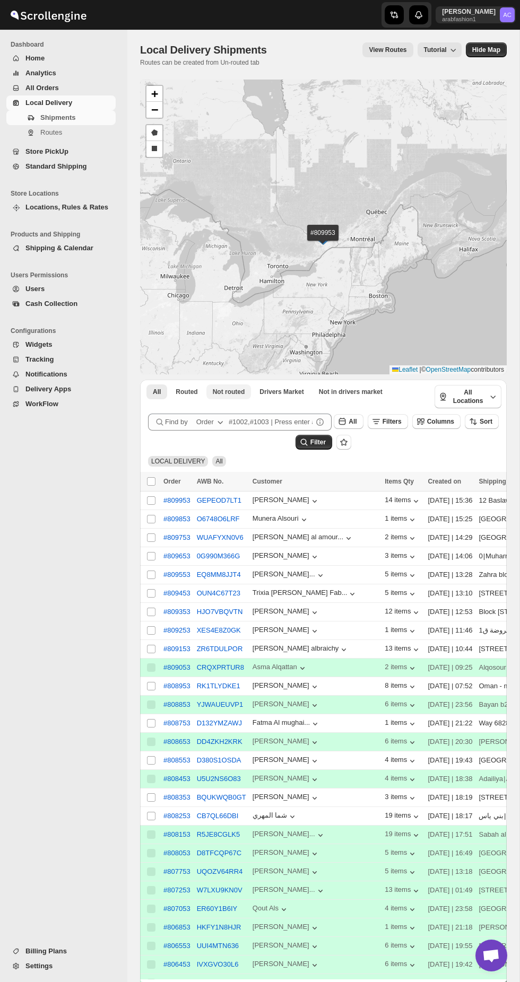
click at [233, 396] on span "Not routed" at bounding box center [229, 392] width 32 height 8
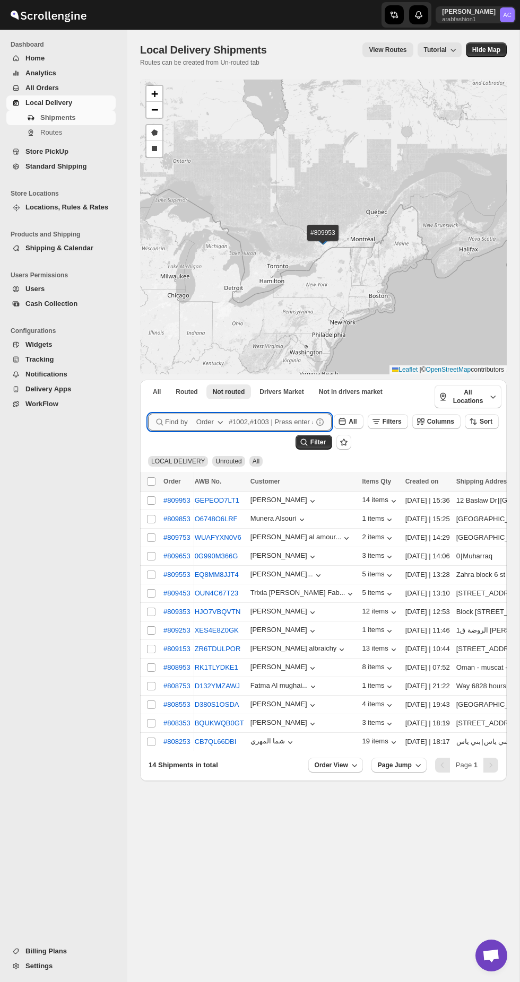
click at [276, 431] on input "text" at bounding box center [271, 422] width 84 height 17
type input "8031"
click at [148, 380] on button "Submit" at bounding box center [163, 385] width 30 height 11
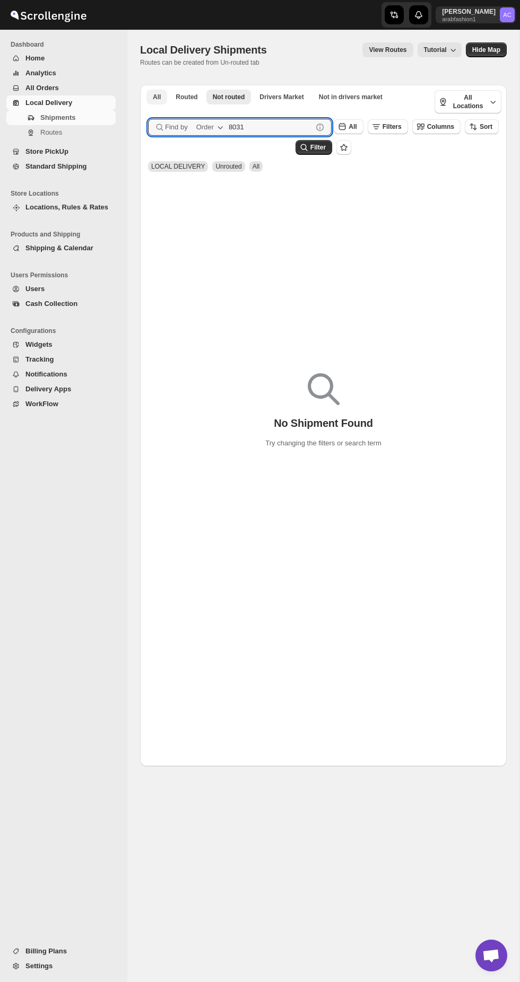
click at [153, 91] on button "All" at bounding box center [156, 97] width 21 height 15
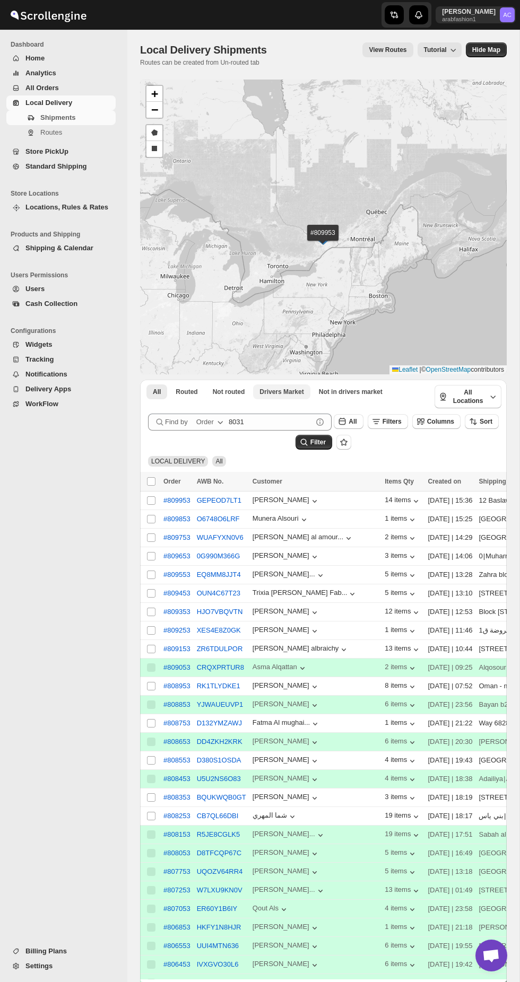
click at [267, 396] on span "Drivers Market" at bounding box center [281, 392] width 44 height 8
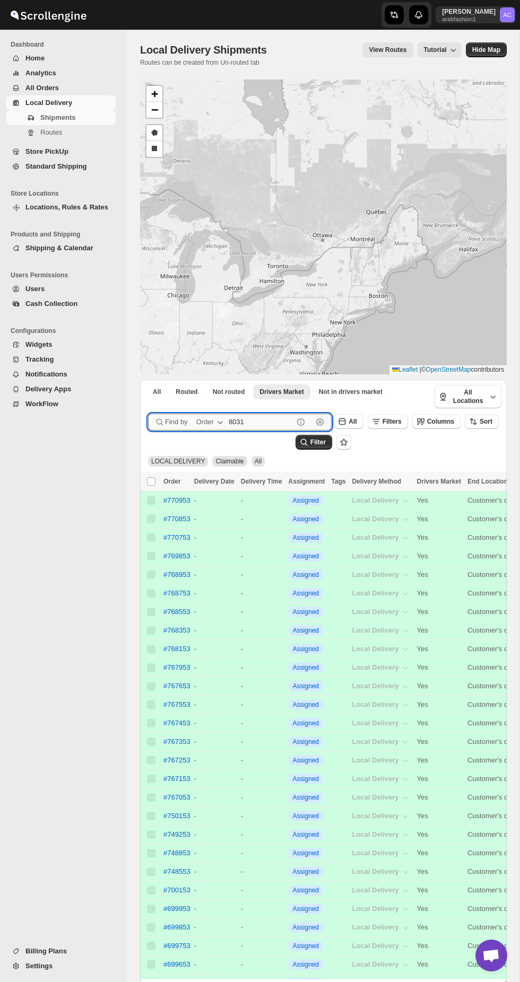
click at [267, 431] on input "8031" at bounding box center [261, 422] width 65 height 17
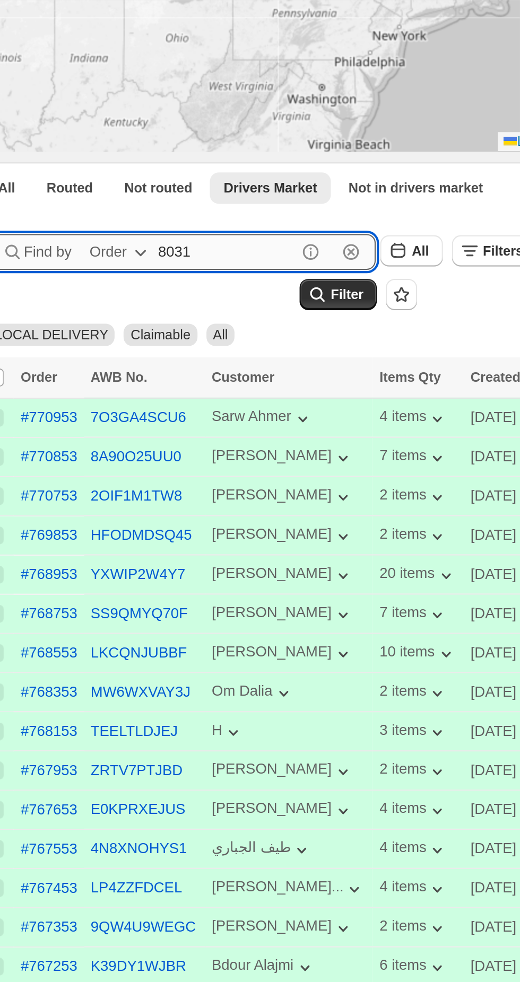
click at [148, 380] on button "Submit" at bounding box center [163, 385] width 30 height 11
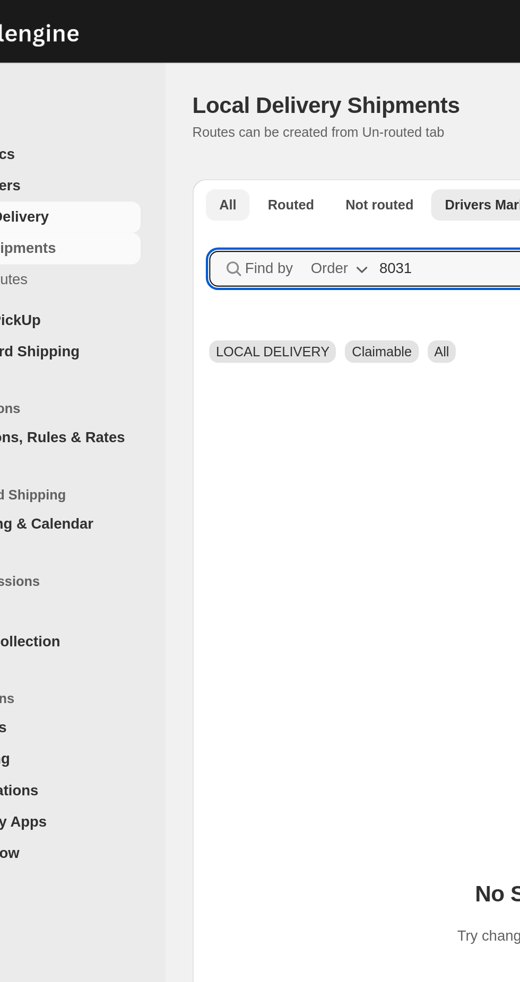
click at [151, 93] on button "All" at bounding box center [156, 97] width 21 height 15
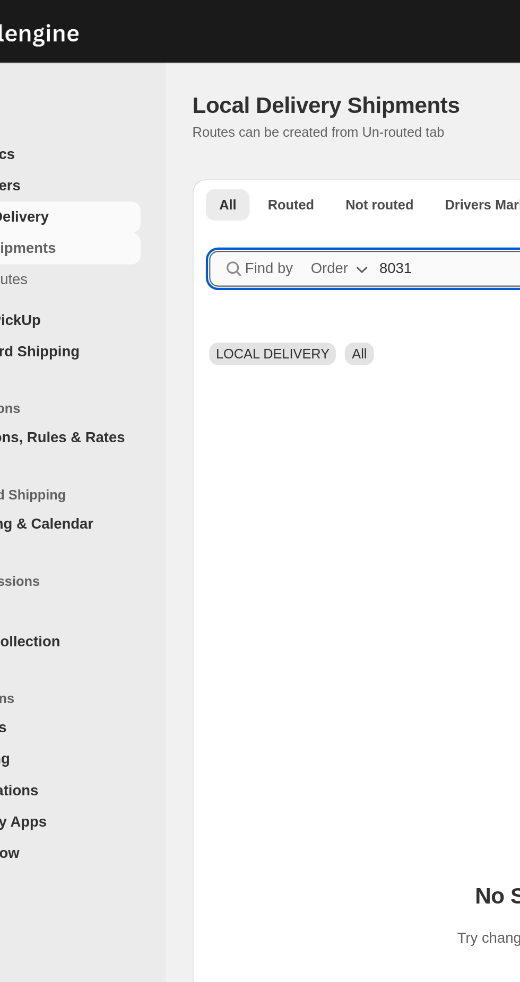
click at [256, 120] on input "8031" at bounding box center [261, 127] width 65 height 17
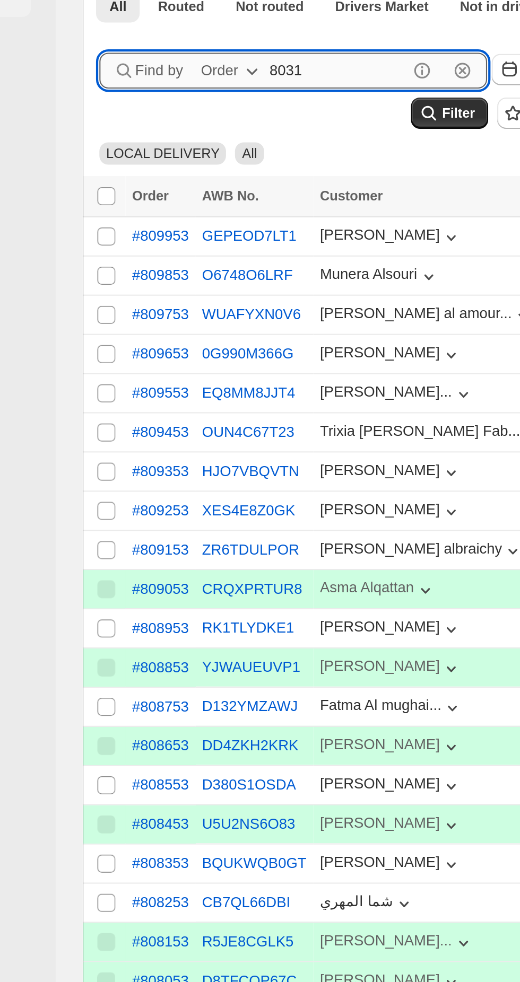
click at [148, 380] on button "Submit" at bounding box center [163, 385] width 30 height 11
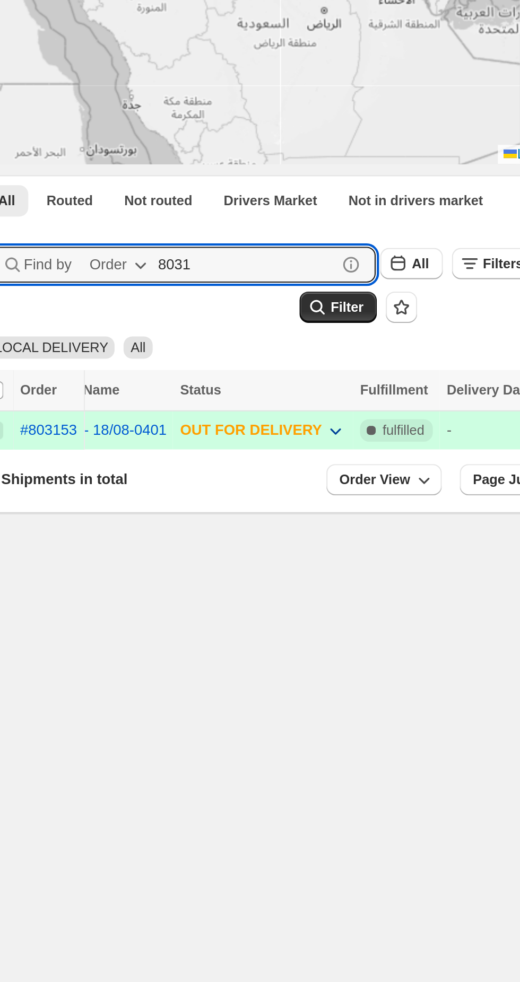
click at [302, 508] on button "OUT FOR DELIVERY" at bounding box center [278, 500] width 92 height 17
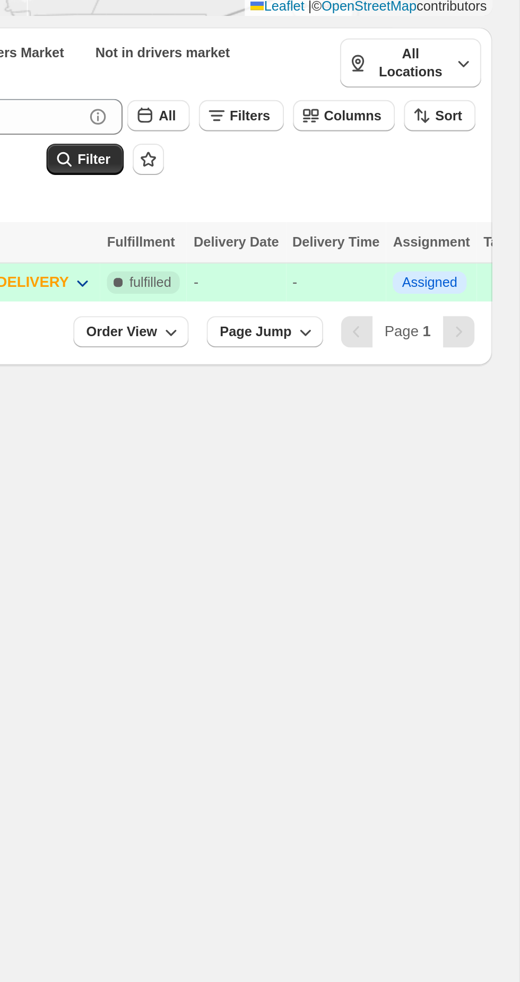
click at [303, 504] on span "OUT FOR DELIVERY" at bounding box center [272, 500] width 67 height 8
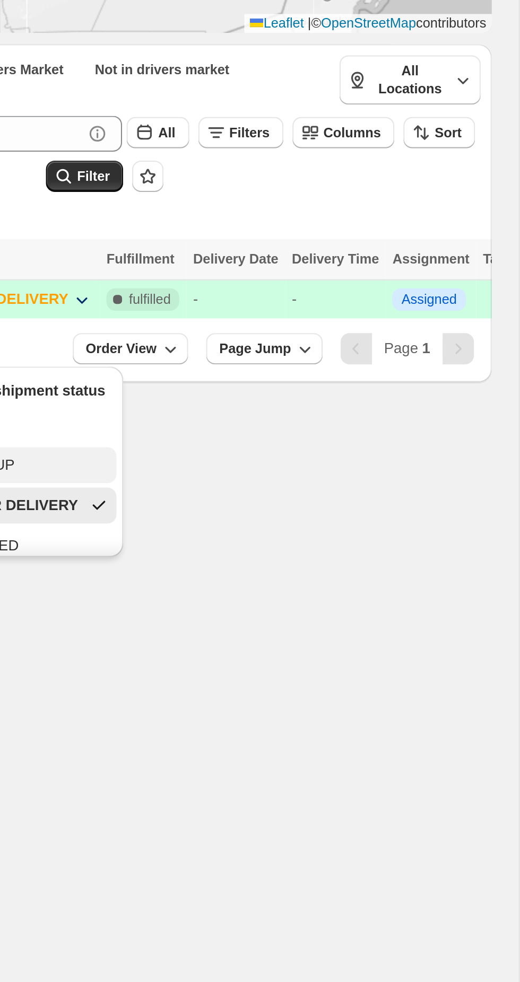
click at [300, 574] on button "PICKED UP" at bounding box center [284, 579] width 89 height 17
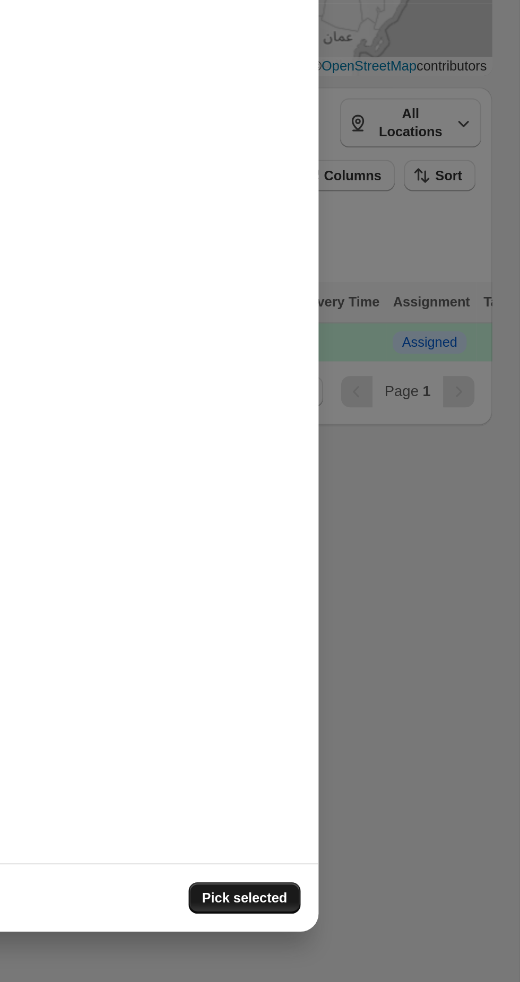
click at [400, 768] on span "Pick selected" at bounding box center [389, 764] width 40 height 8
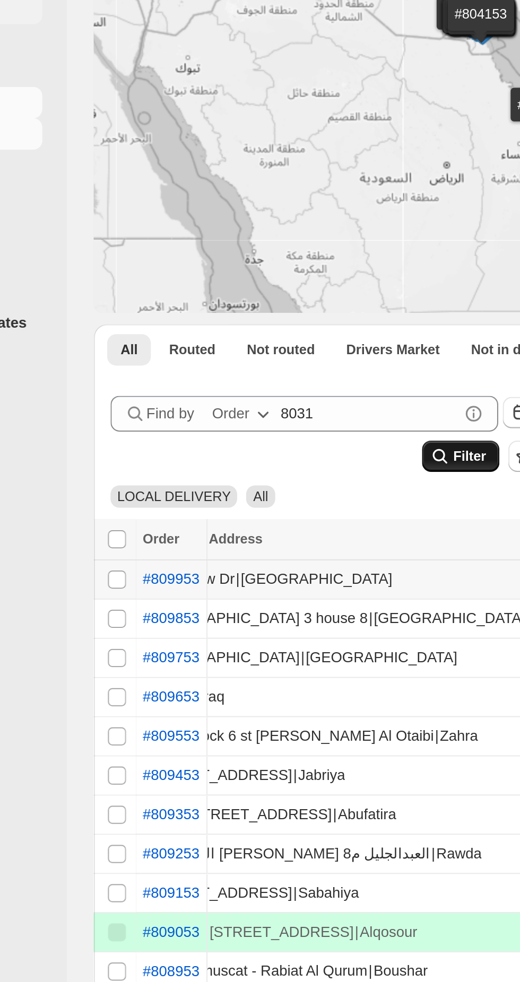
click at [306, 276] on icon "submit" at bounding box center [304, 270] width 11 height 11
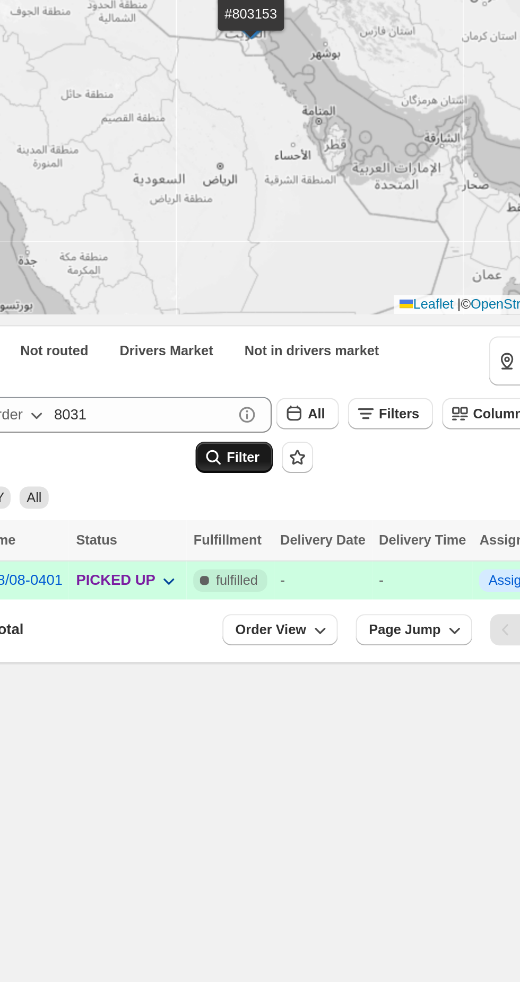
click at [273, 457] on button "PICKED UP" at bounding box center [263, 448] width 62 height 17
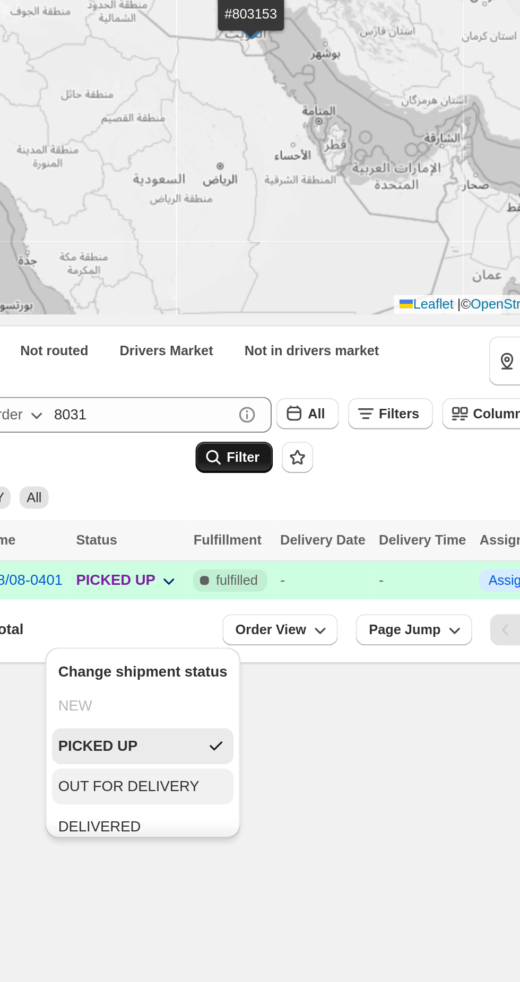
click at [287, 547] on div "OUT FOR DELIVERY" at bounding box center [264, 546] width 67 height 11
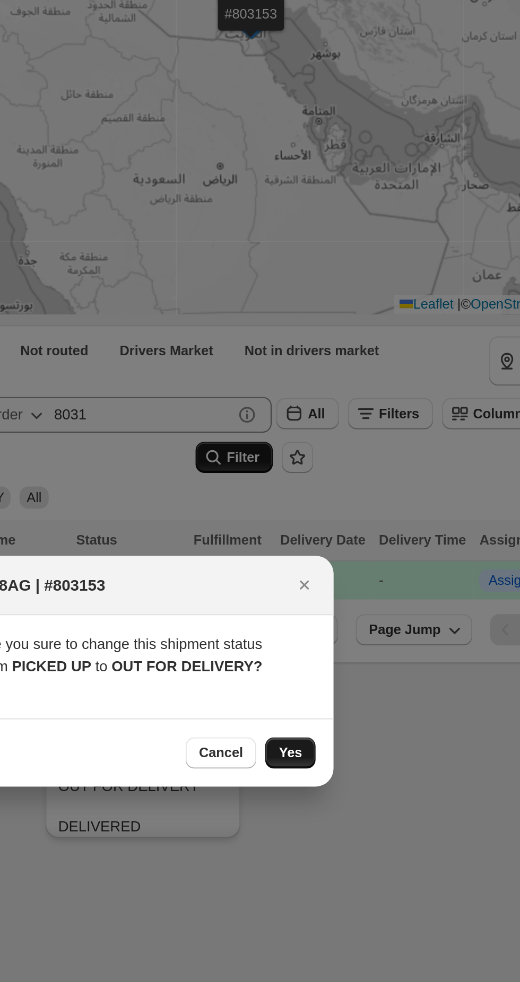
click at [343, 533] on span "Yes" at bounding box center [340, 530] width 11 height 8
